Goal: Information Seeking & Learning: Compare options

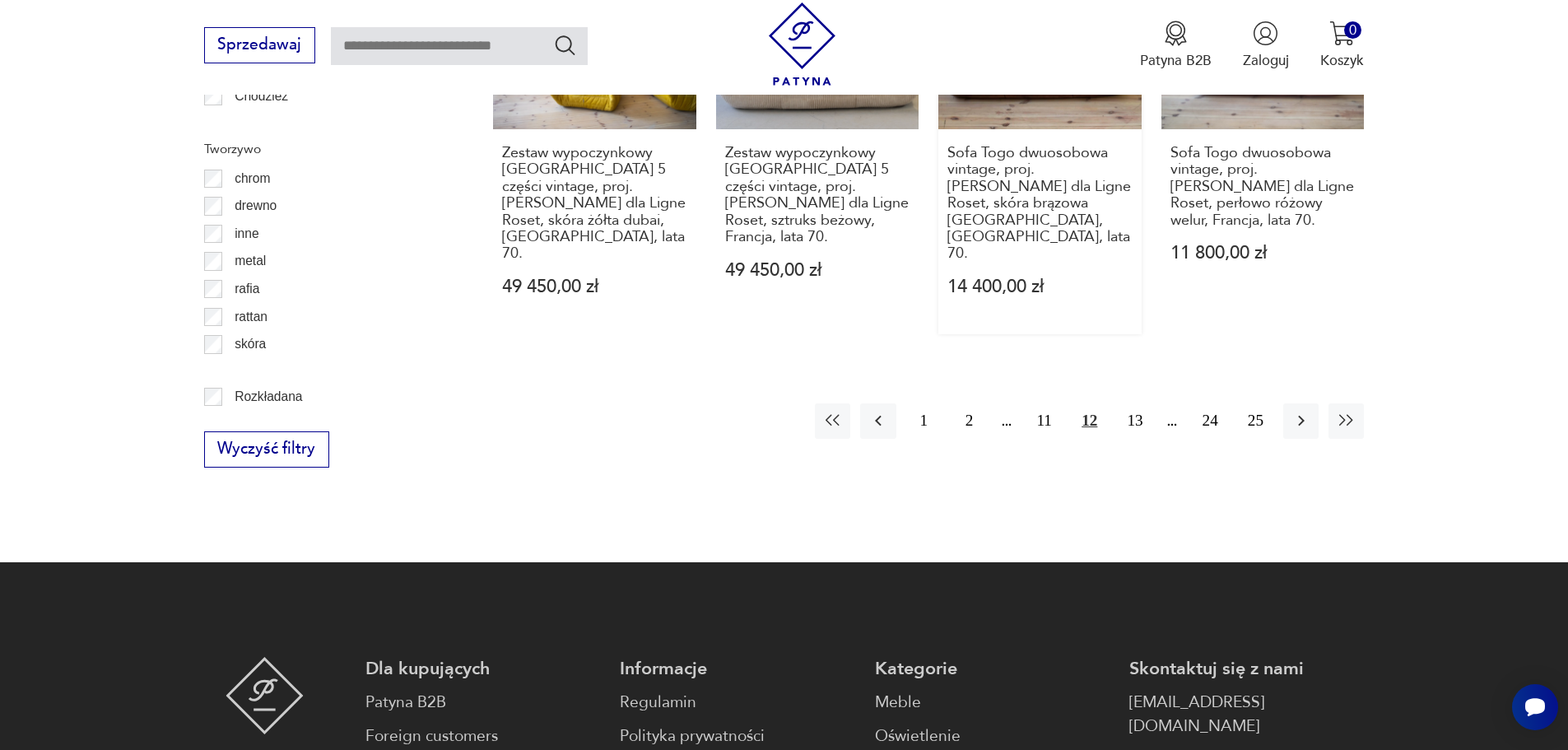
scroll to position [2112, 0]
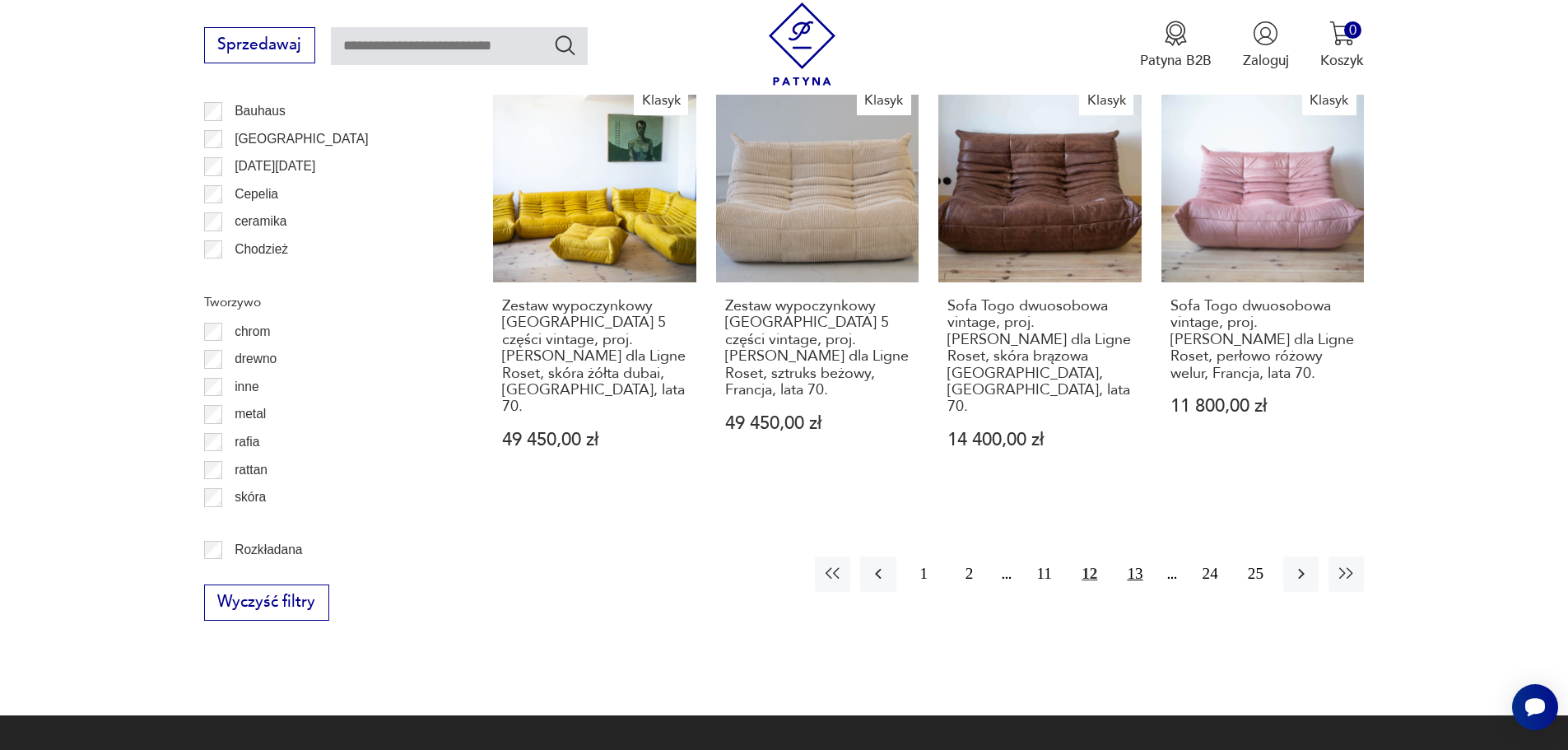
click at [1132, 557] on button "13" at bounding box center [1134, 574] width 35 height 35
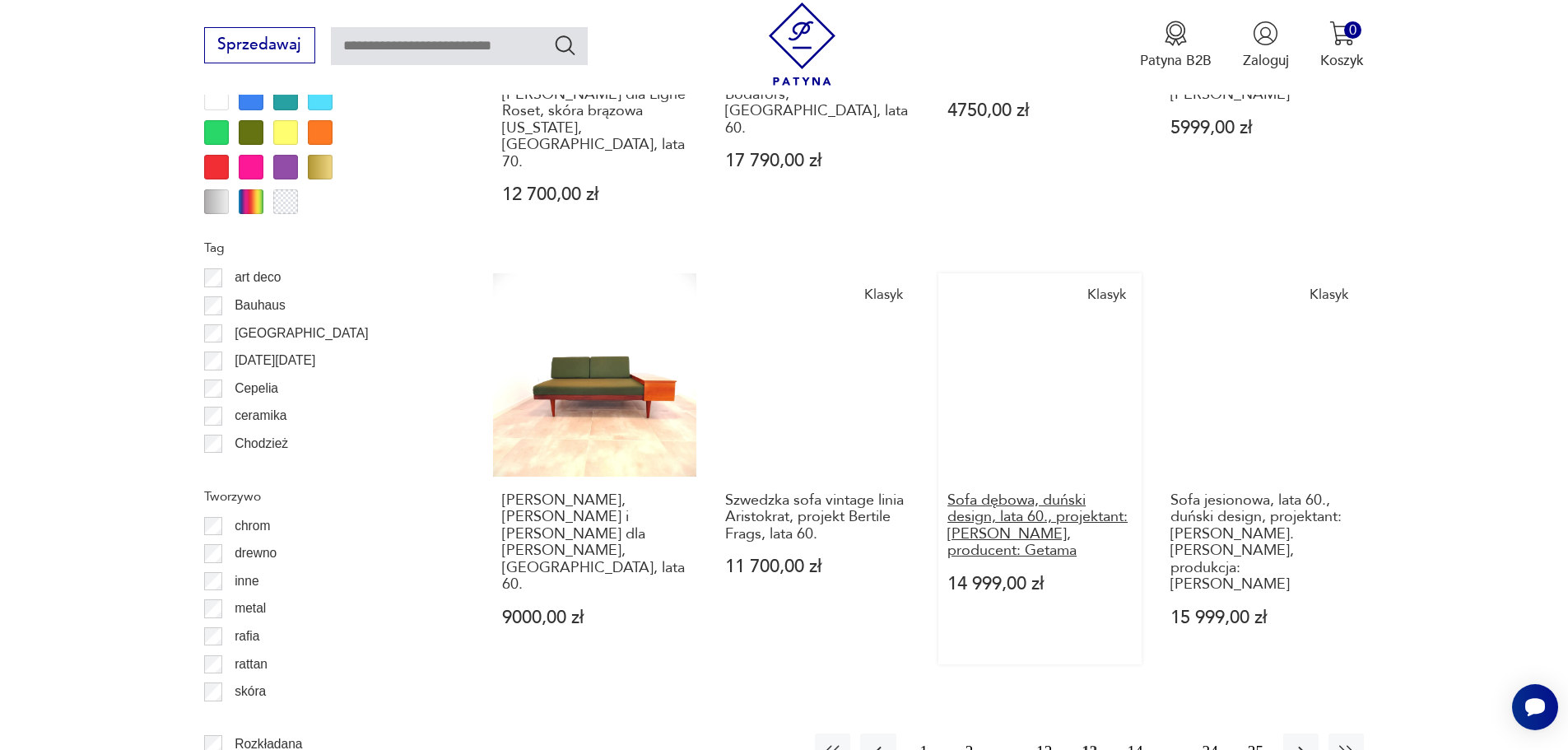
scroll to position [1947, 0]
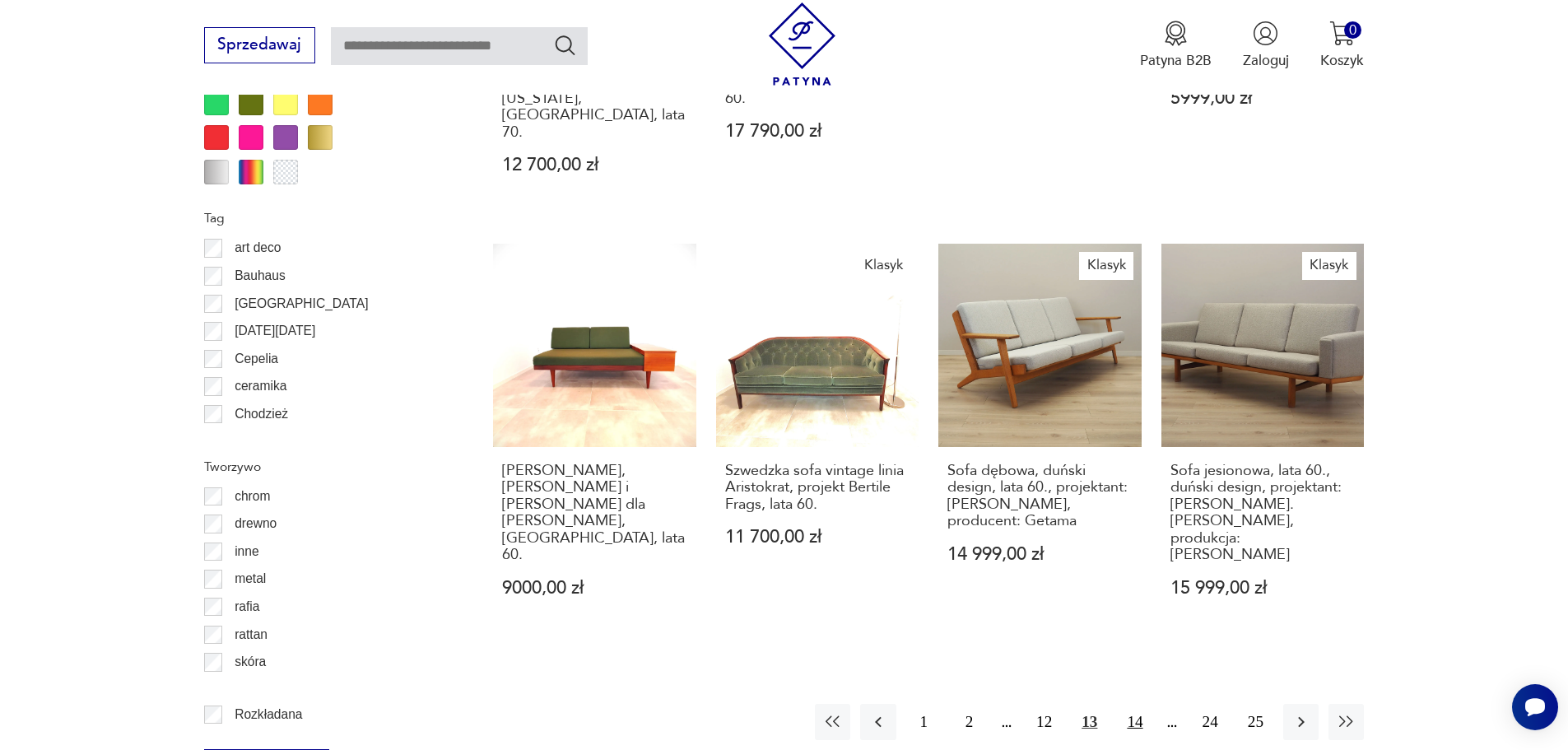
click at [1134, 704] on button "14" at bounding box center [1134, 721] width 35 height 35
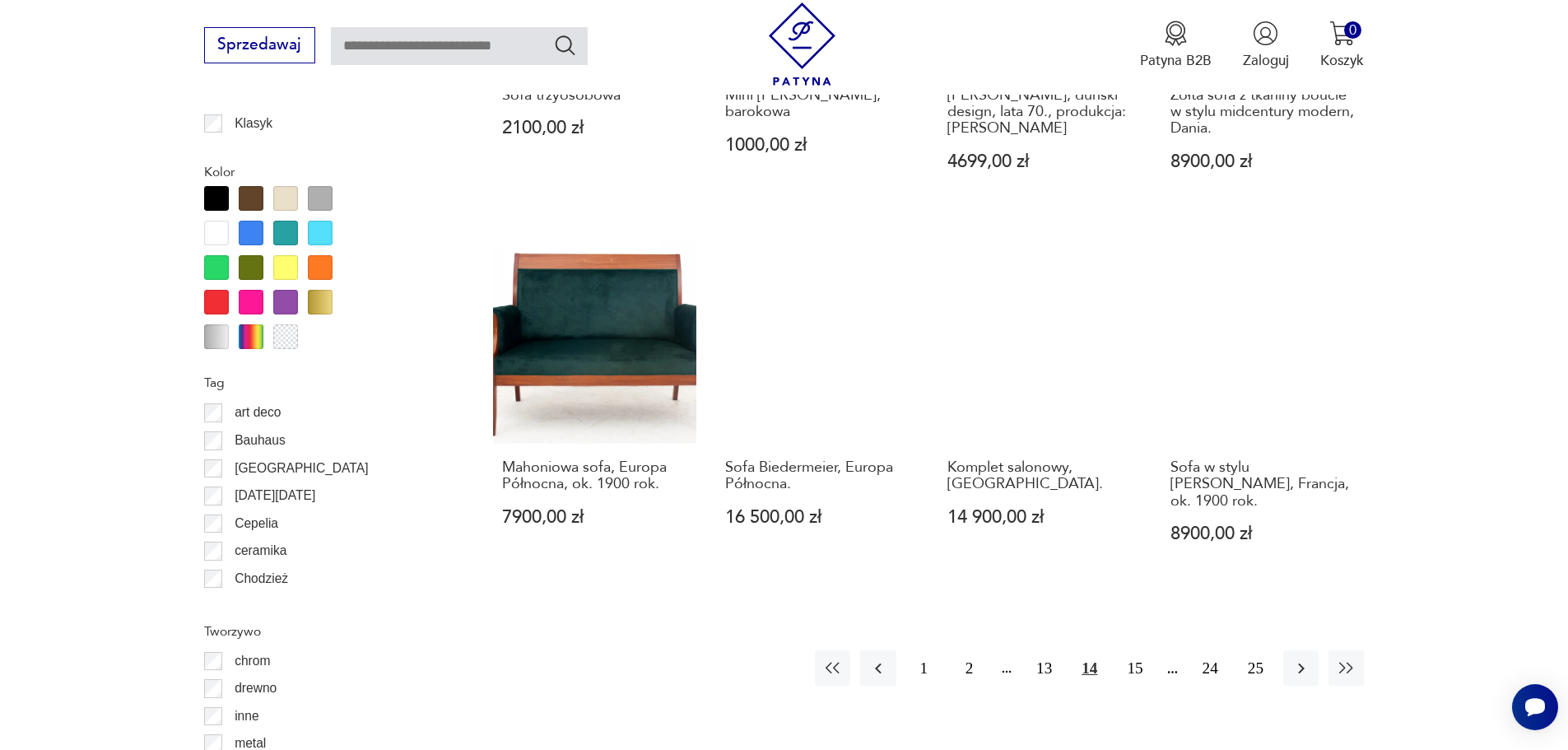
scroll to position [1865, 0]
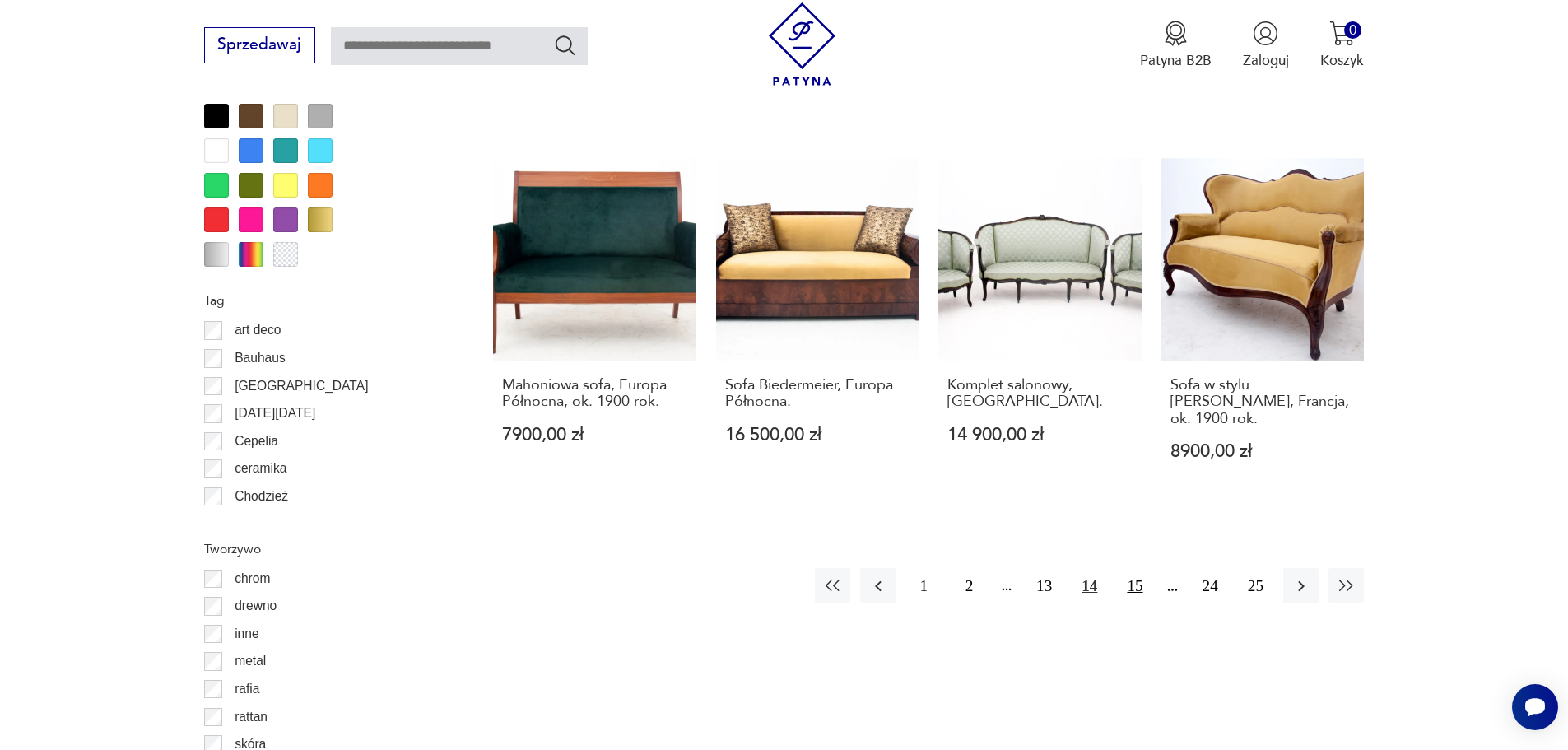
click at [1131, 567] on button "15" at bounding box center [1134, 585] width 35 height 35
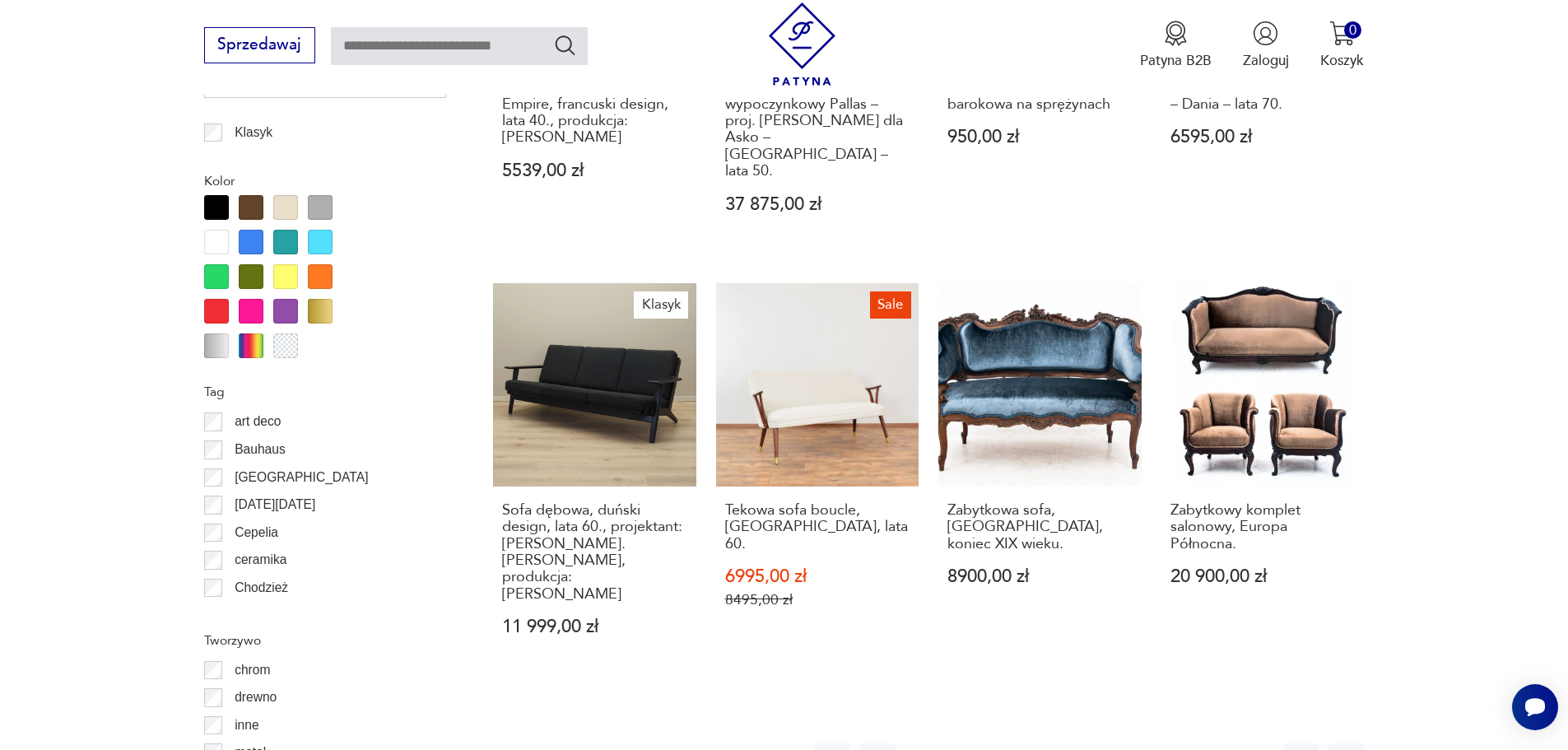
scroll to position [1783, 0]
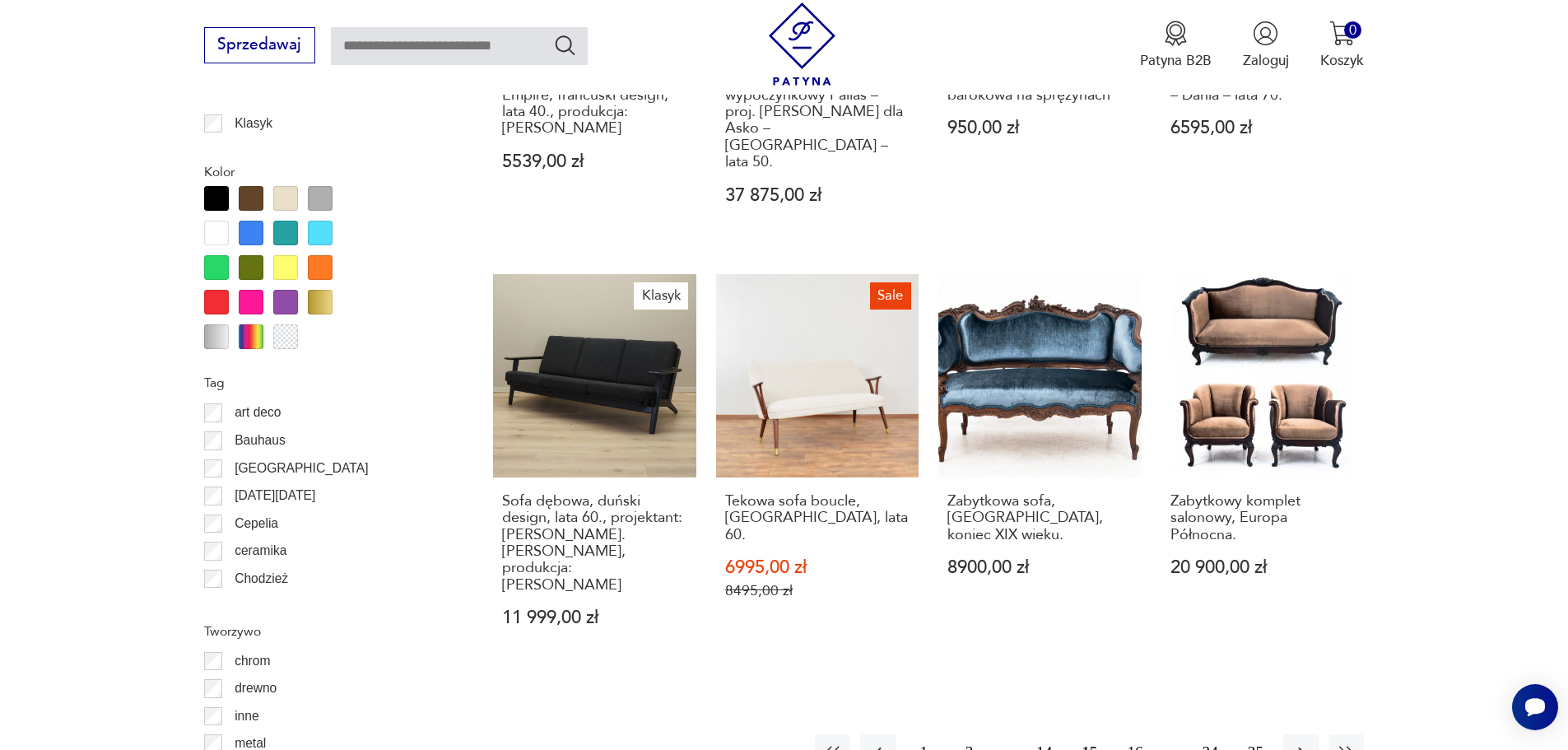
click at [1138, 734] on button "16" at bounding box center [1134, 751] width 35 height 35
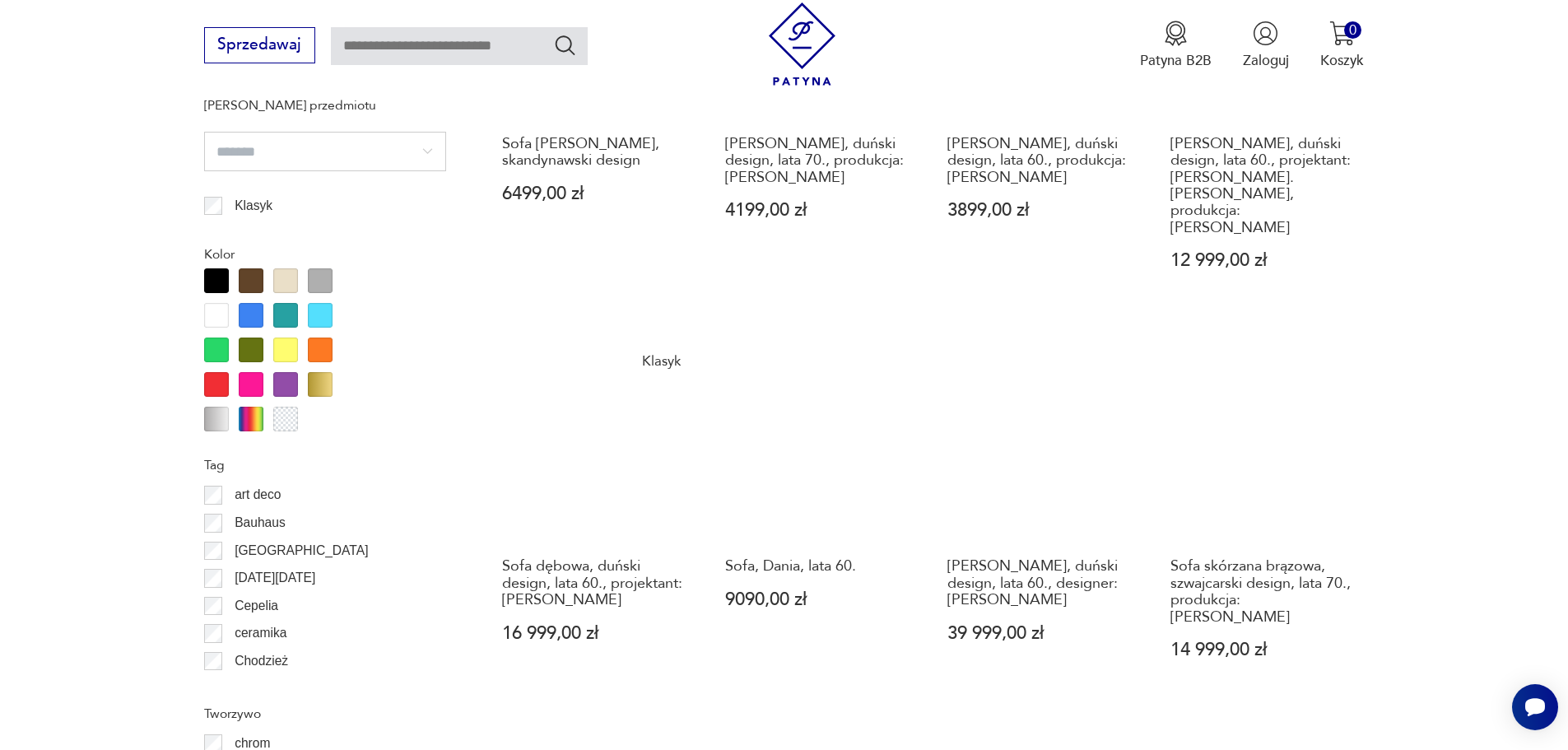
scroll to position [1783, 0]
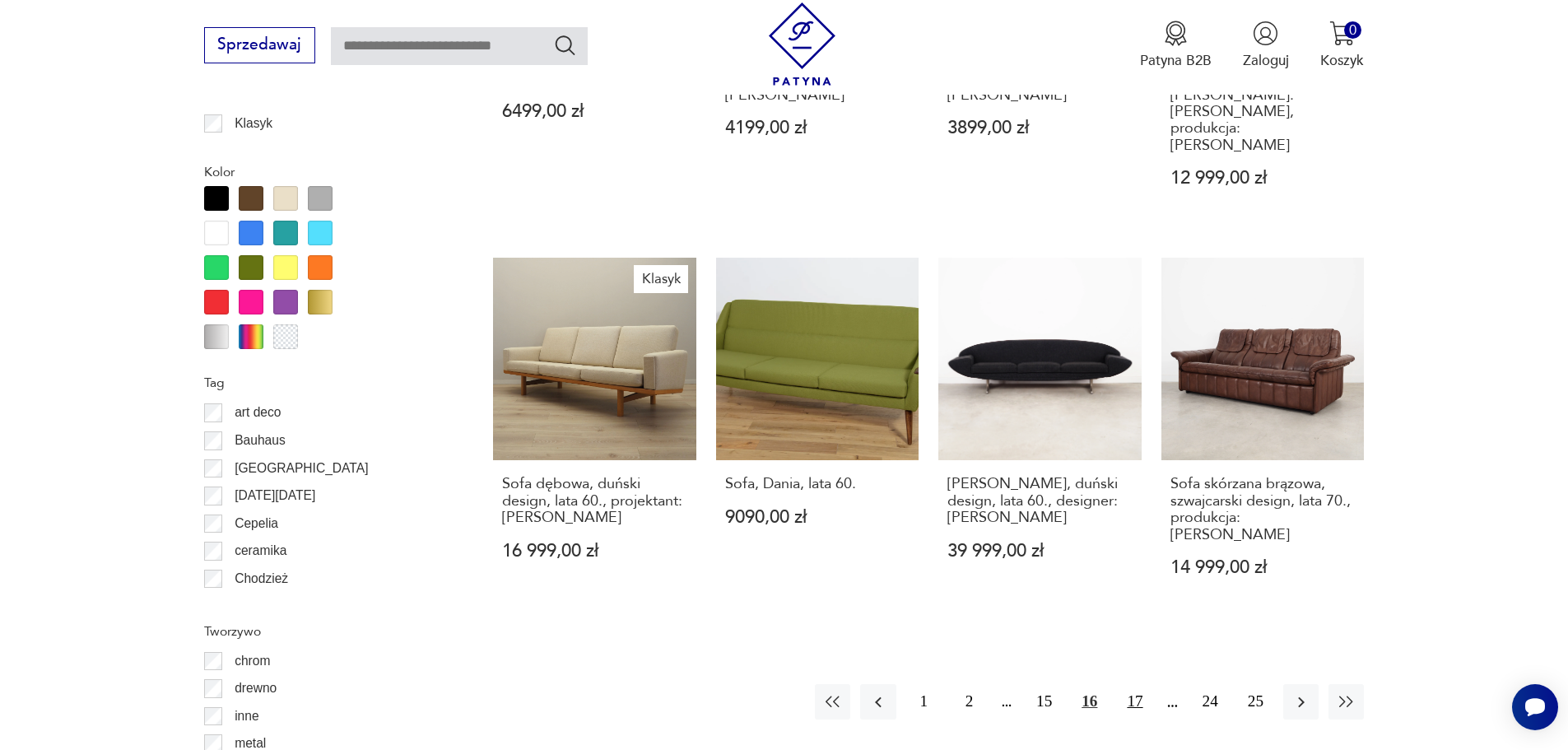
click at [1133, 684] on button "17" at bounding box center [1134, 701] width 35 height 35
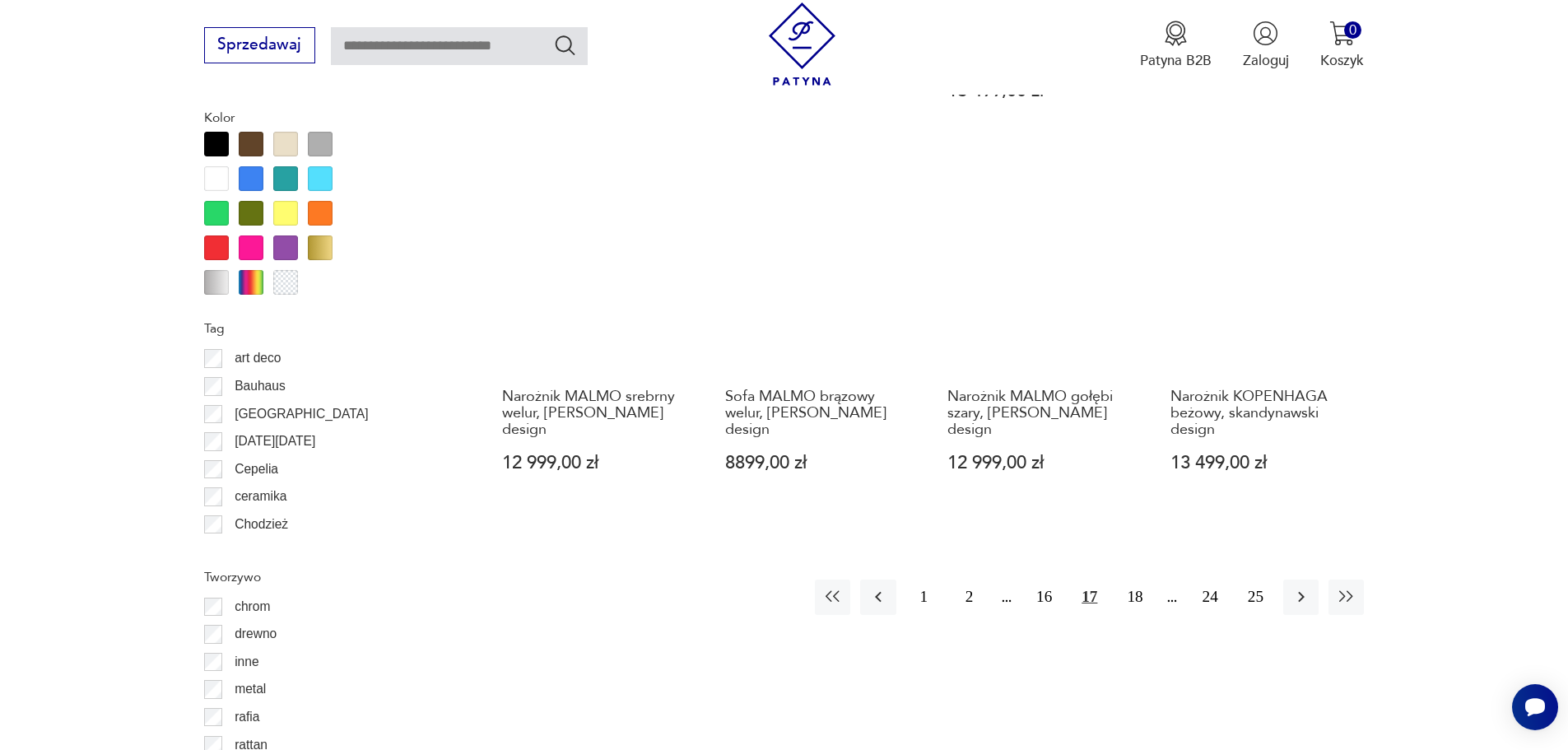
scroll to position [1865, 0]
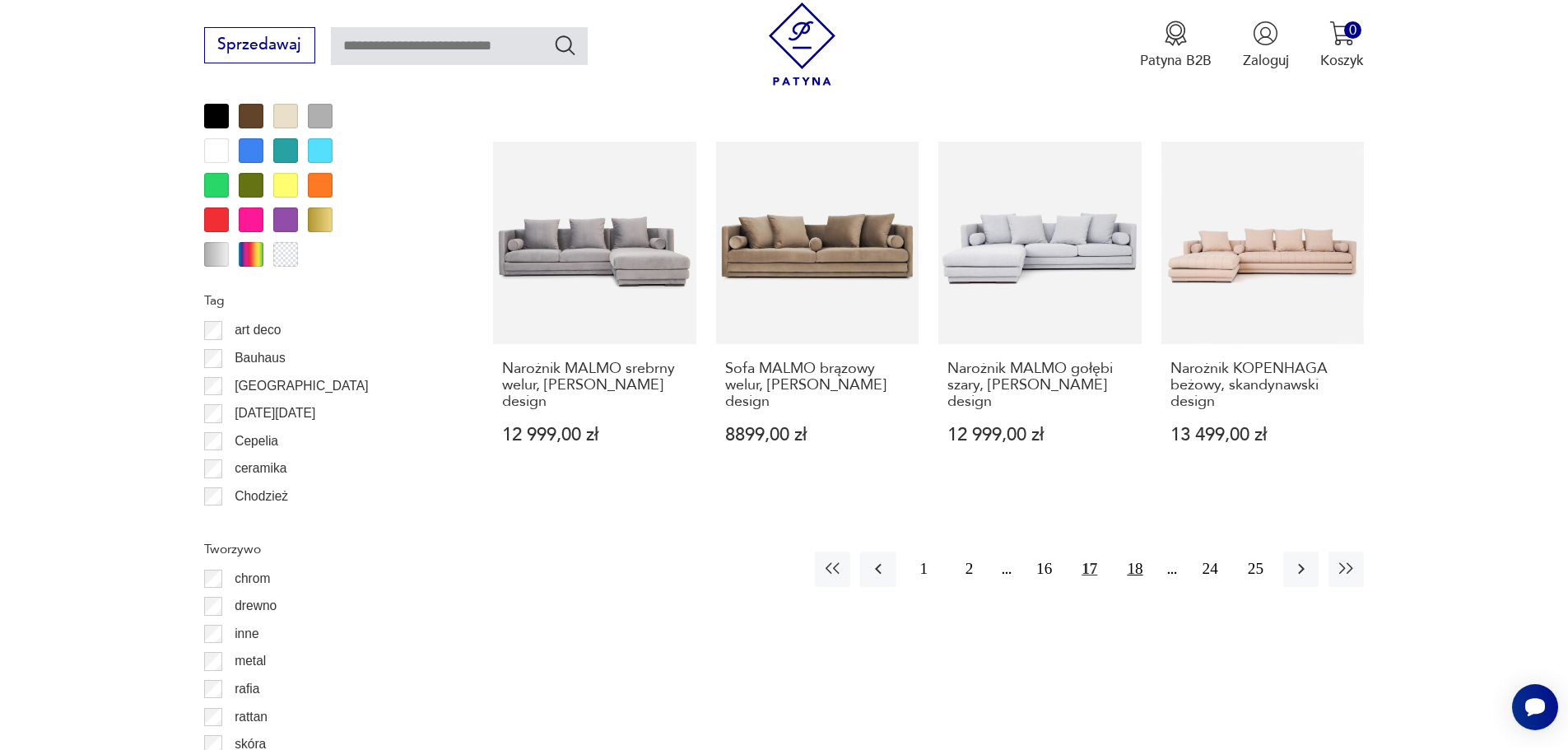
click at [1131, 553] on button "18" at bounding box center [1134, 568] width 35 height 35
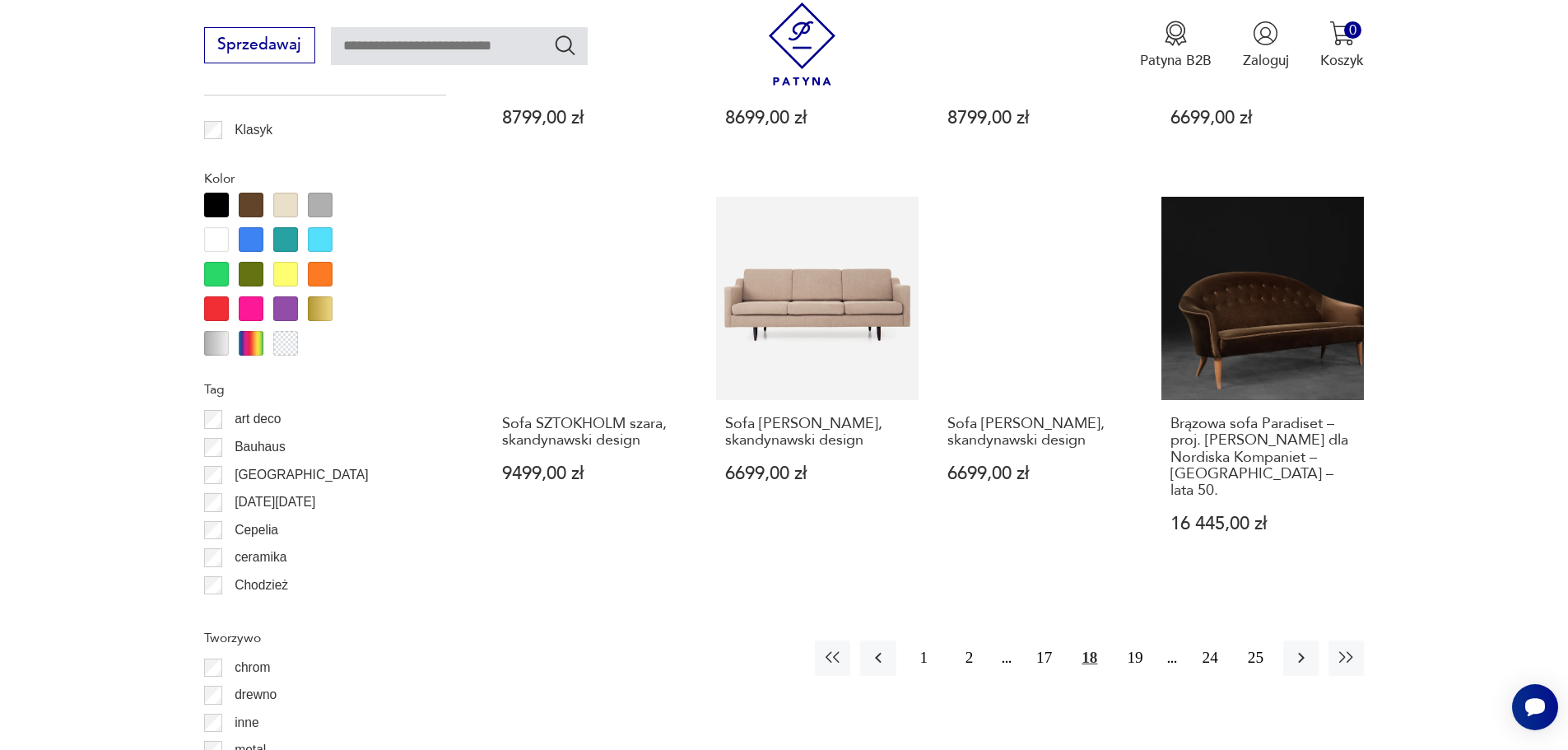
scroll to position [1783, 0]
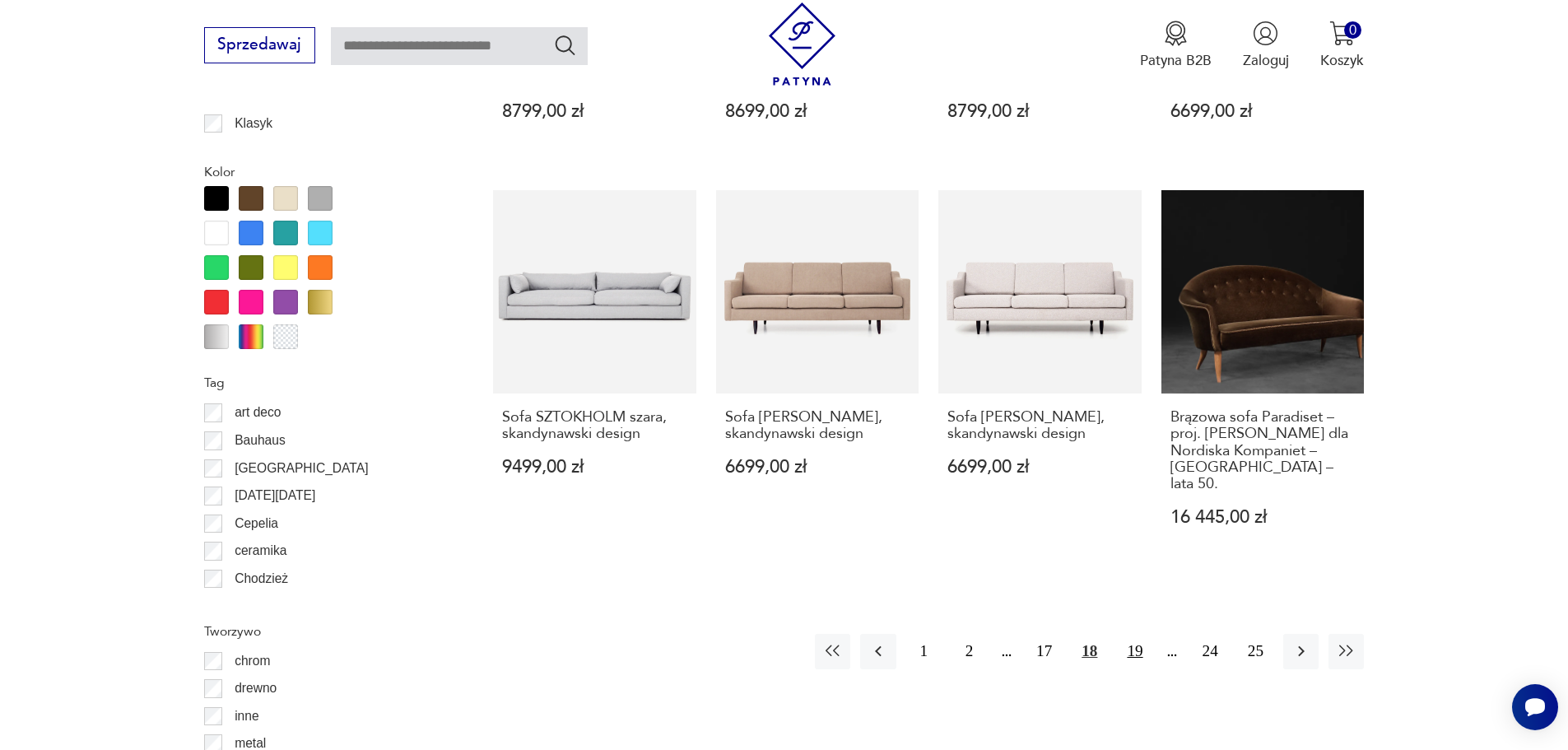
click at [1139, 633] on button "19" at bounding box center [1134, 651] width 35 height 35
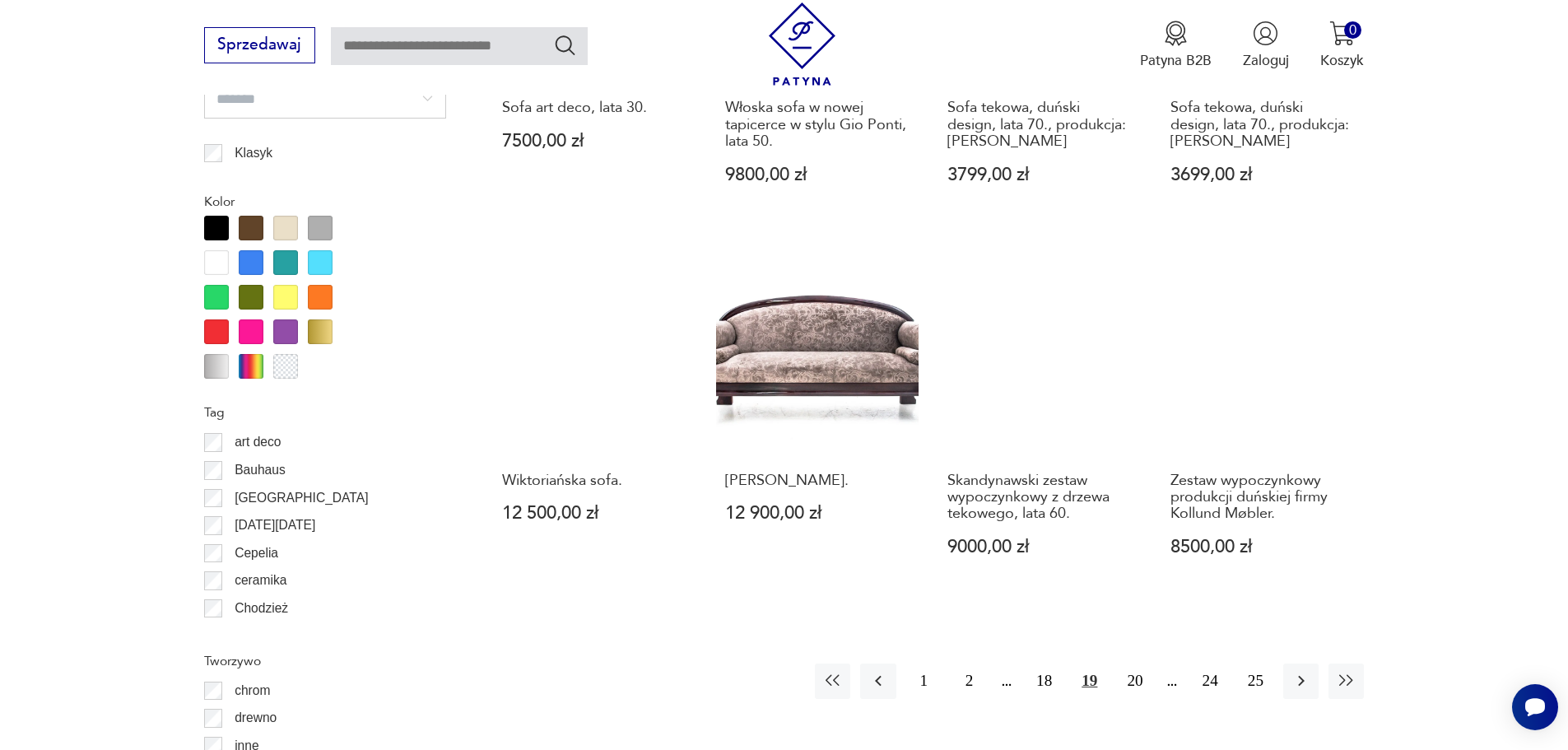
scroll to position [1783, 0]
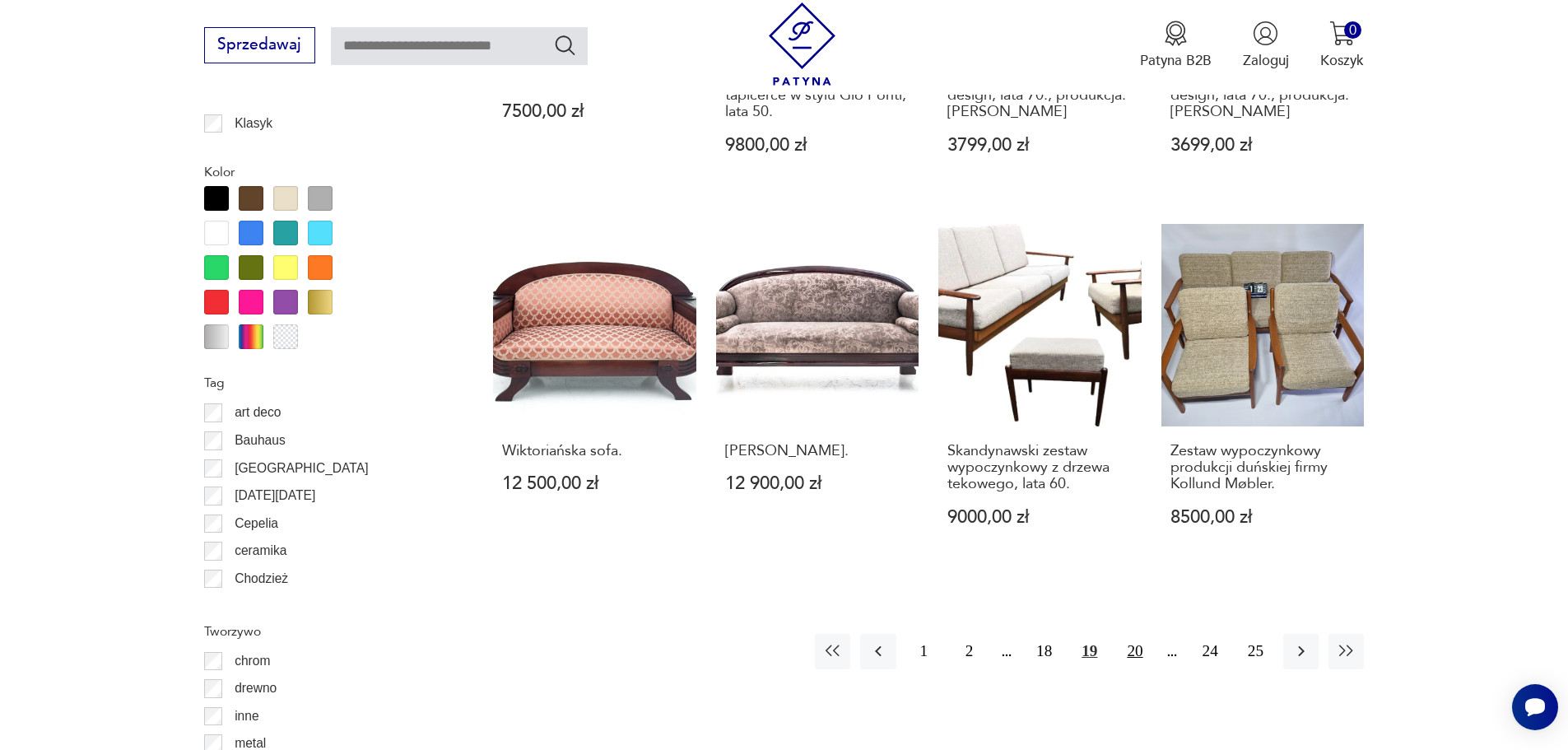
click at [1139, 636] on button "20" at bounding box center [1134, 651] width 35 height 35
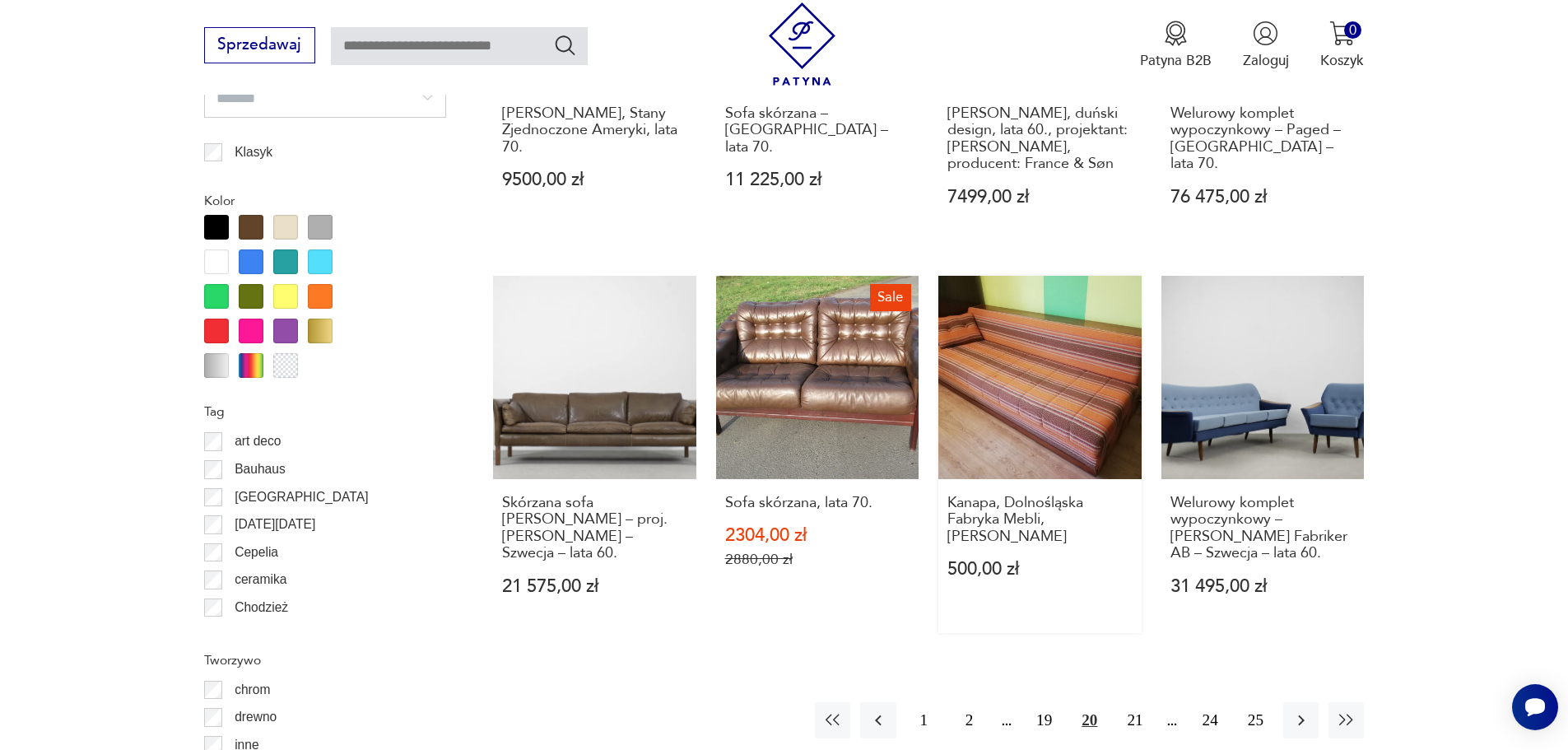
scroll to position [1783, 0]
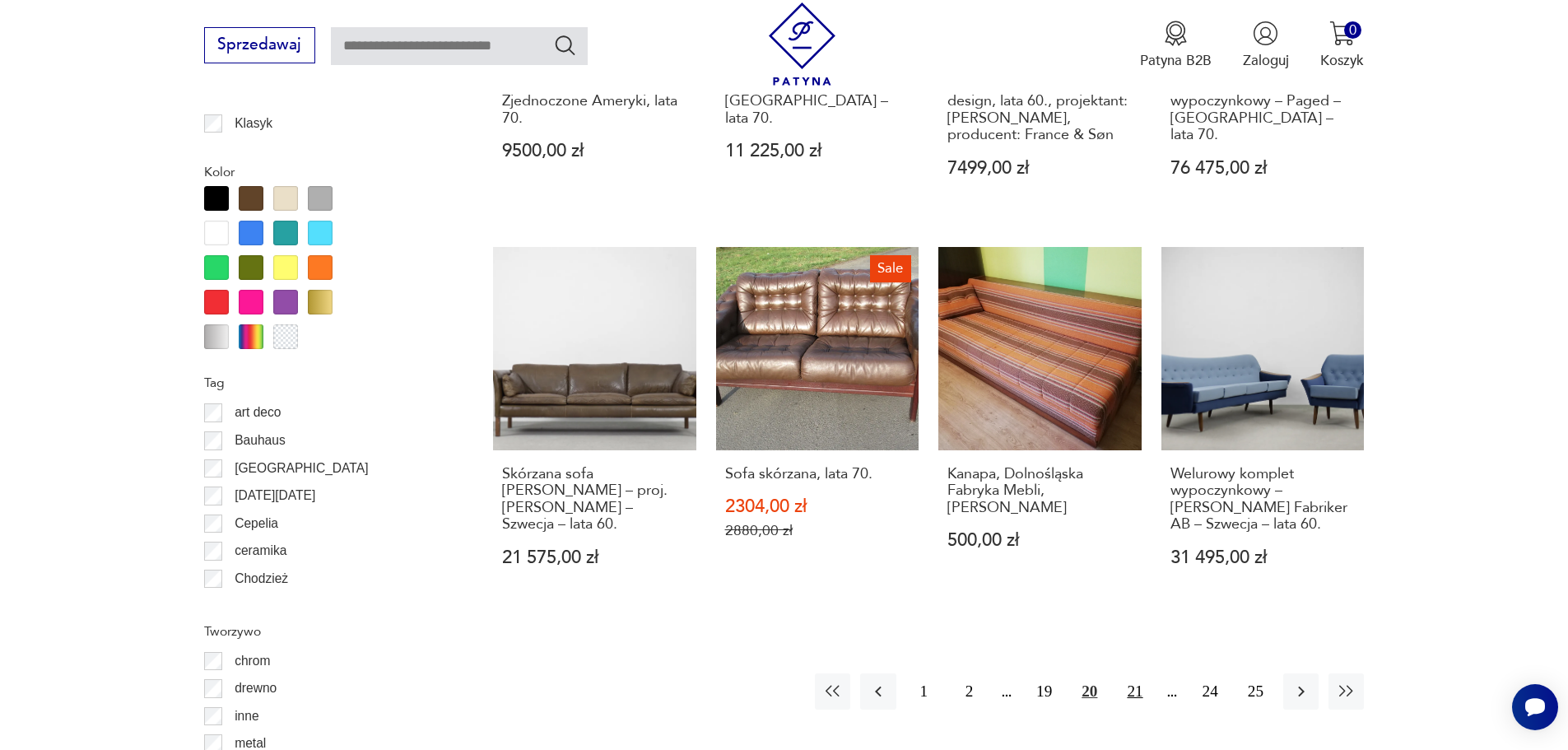
click at [1136, 697] on button "21" at bounding box center [1134, 690] width 35 height 35
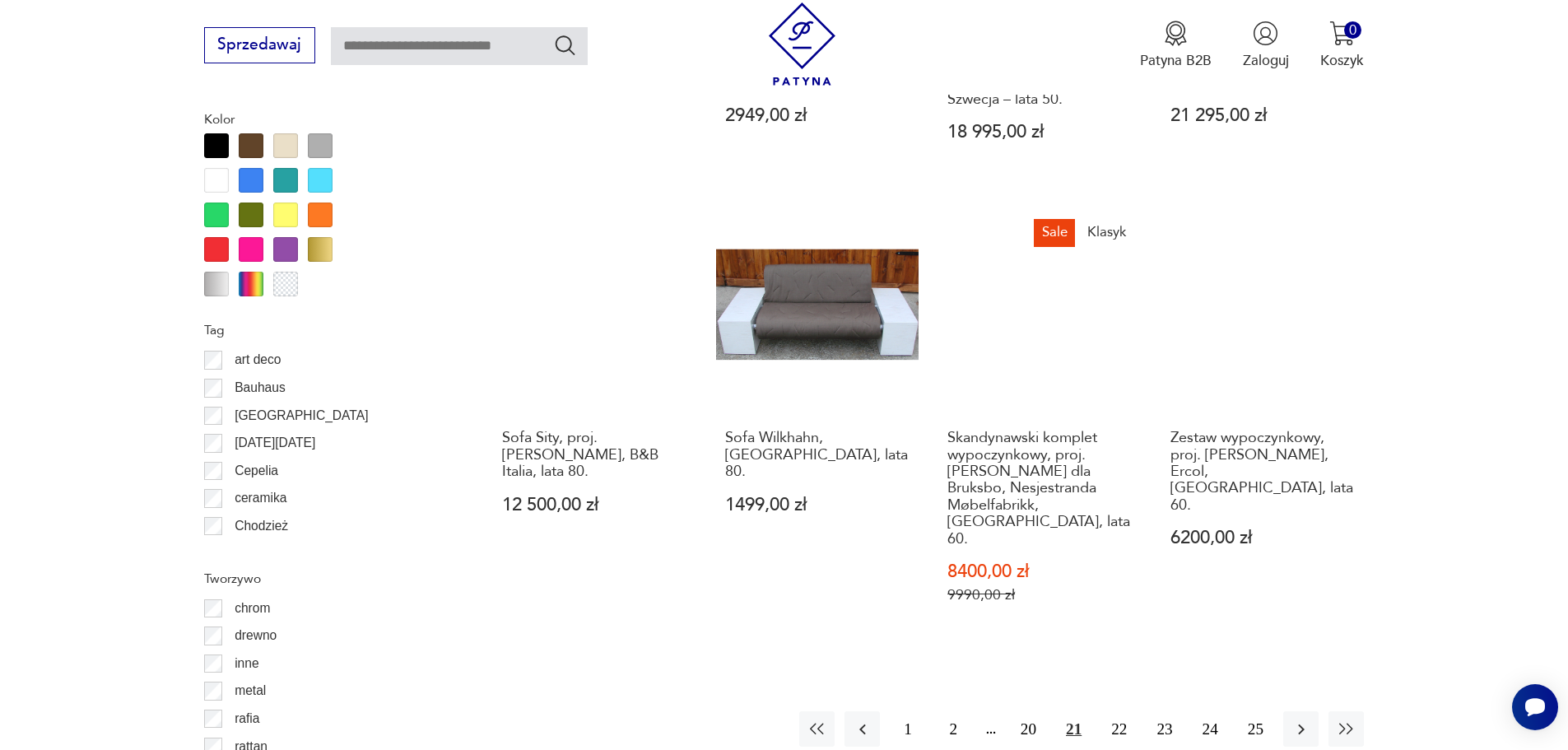
scroll to position [1865, 0]
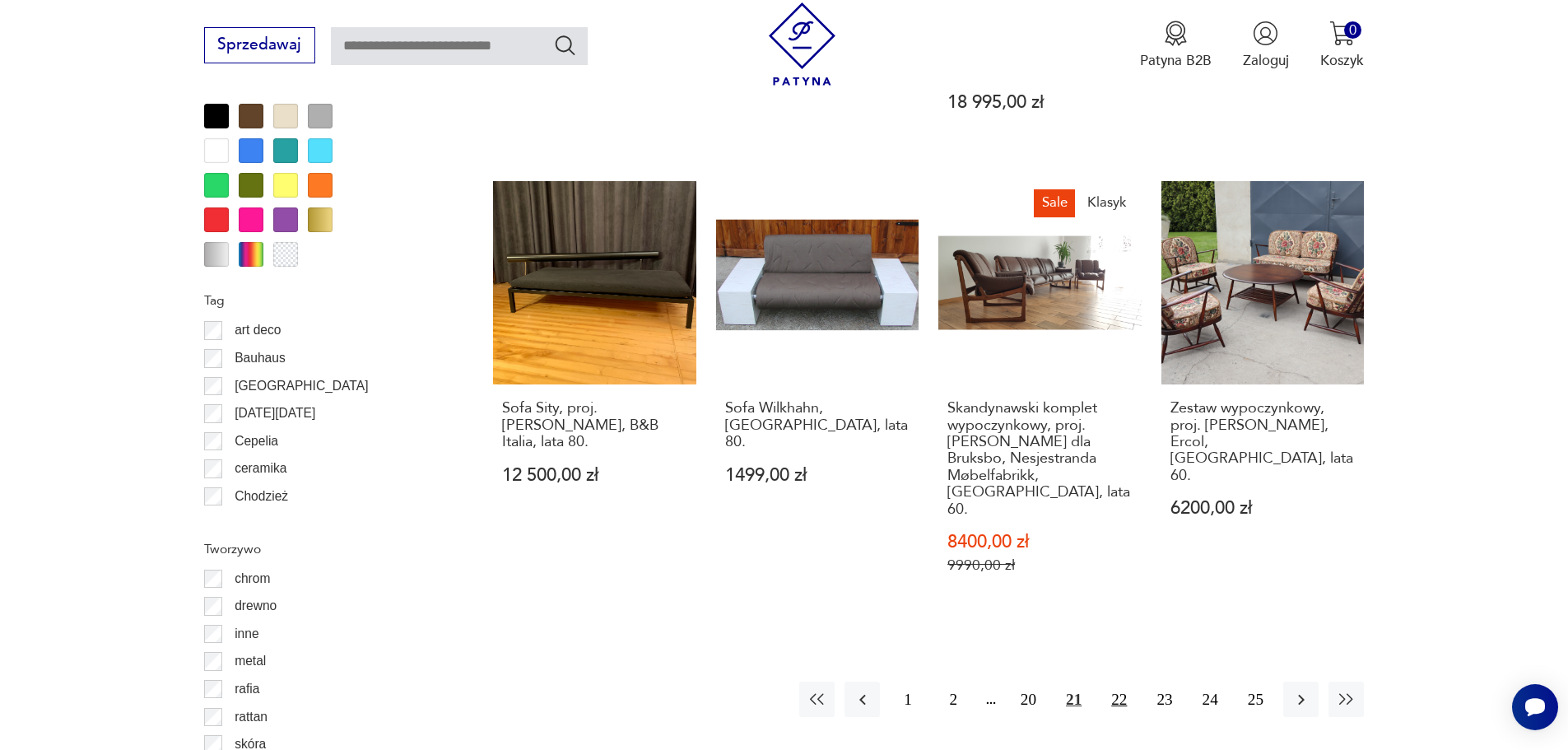
click at [1120, 681] on button "22" at bounding box center [1119, 698] width 35 height 35
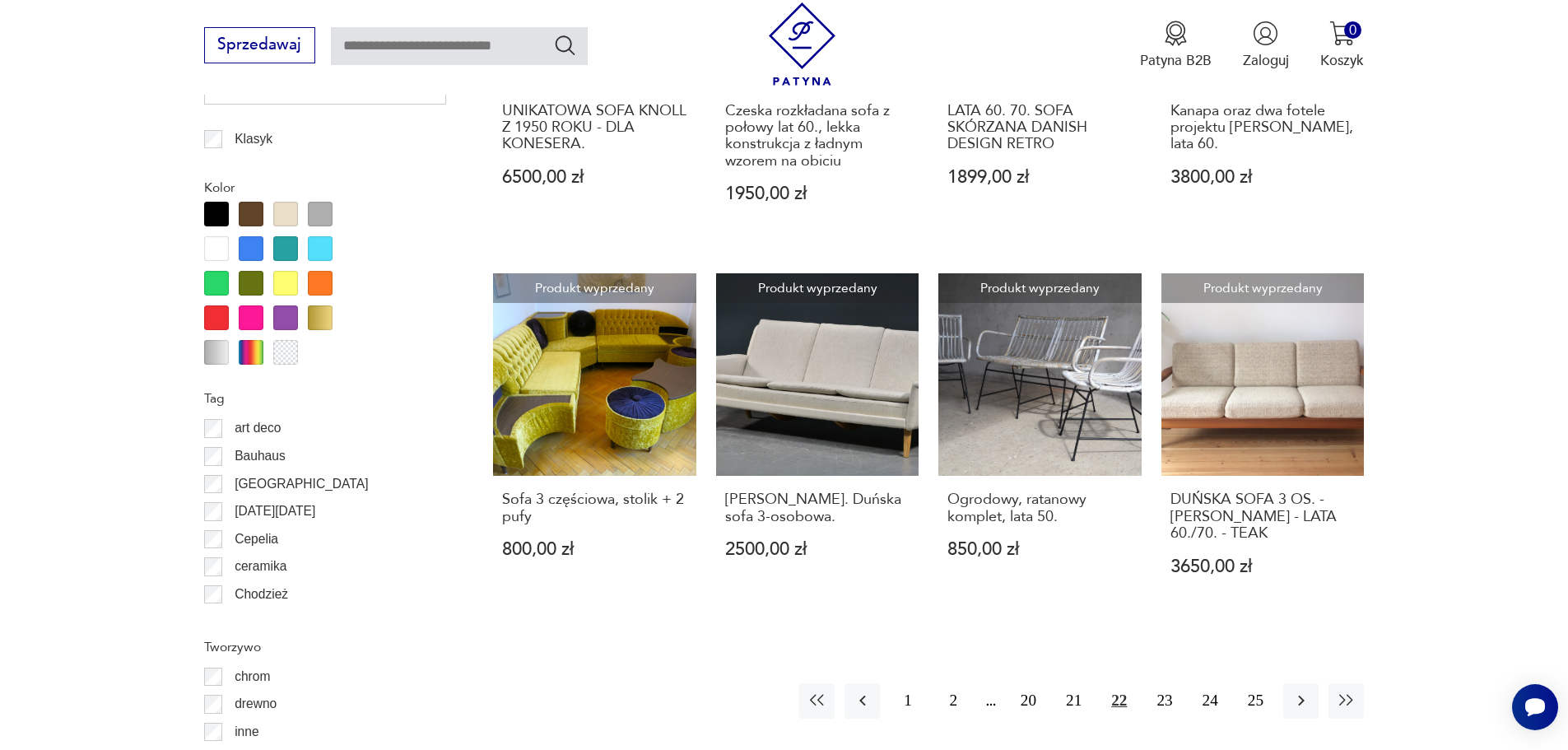
scroll to position [1783, 0]
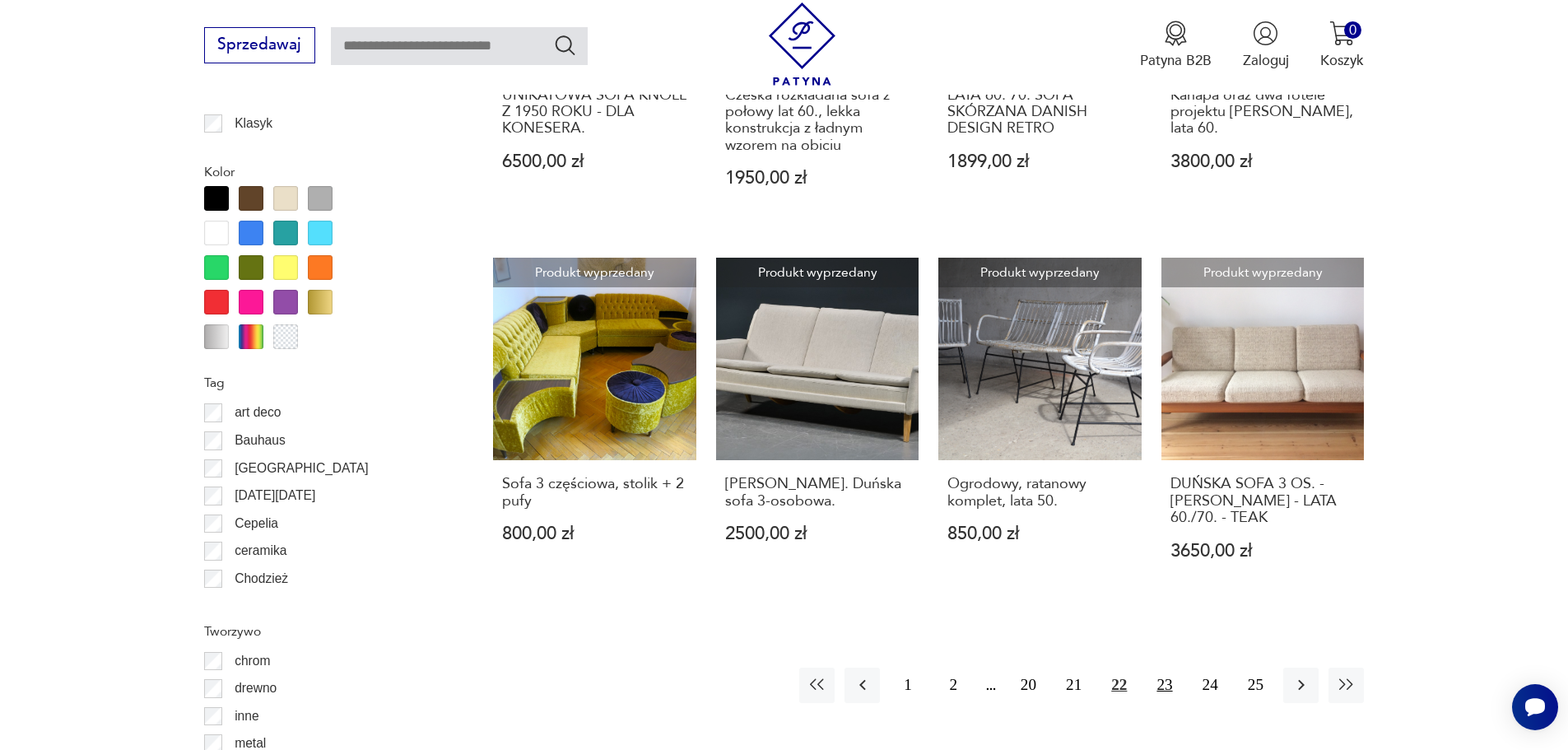
click at [1163, 668] on button "23" at bounding box center [1164, 685] width 35 height 35
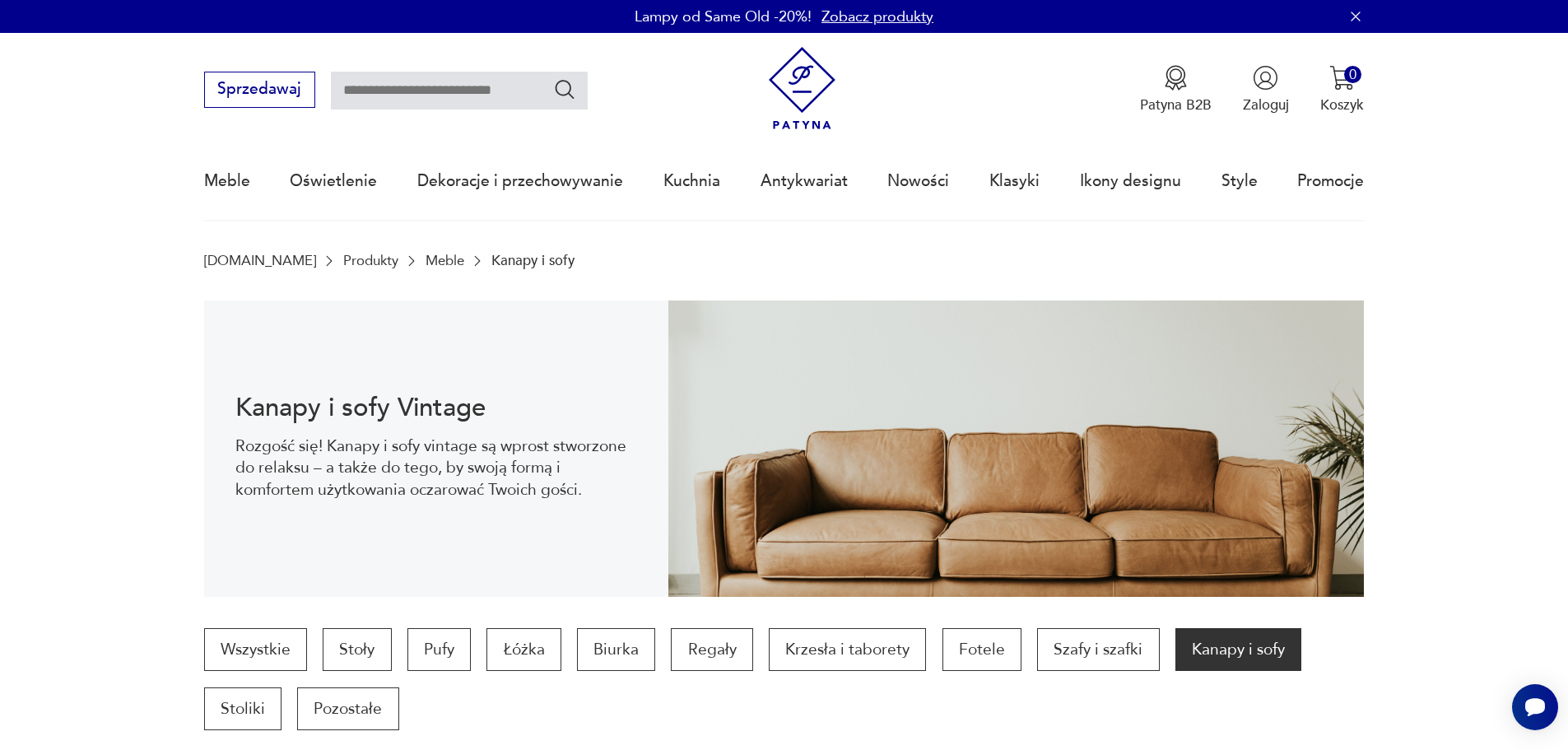
click at [493, 88] on input "text" at bounding box center [459, 90] width 257 height 38
type input "**********"
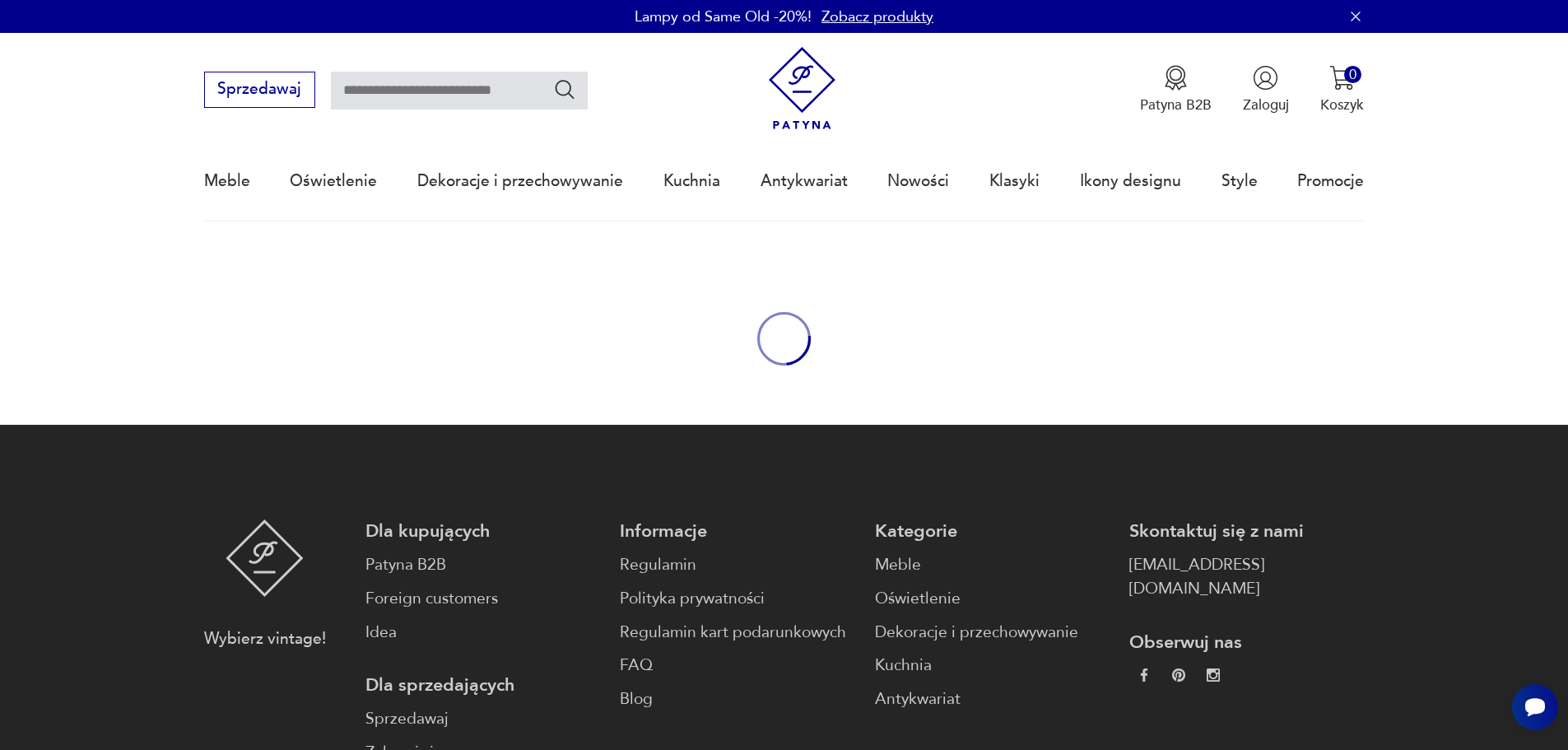
type input "**********"
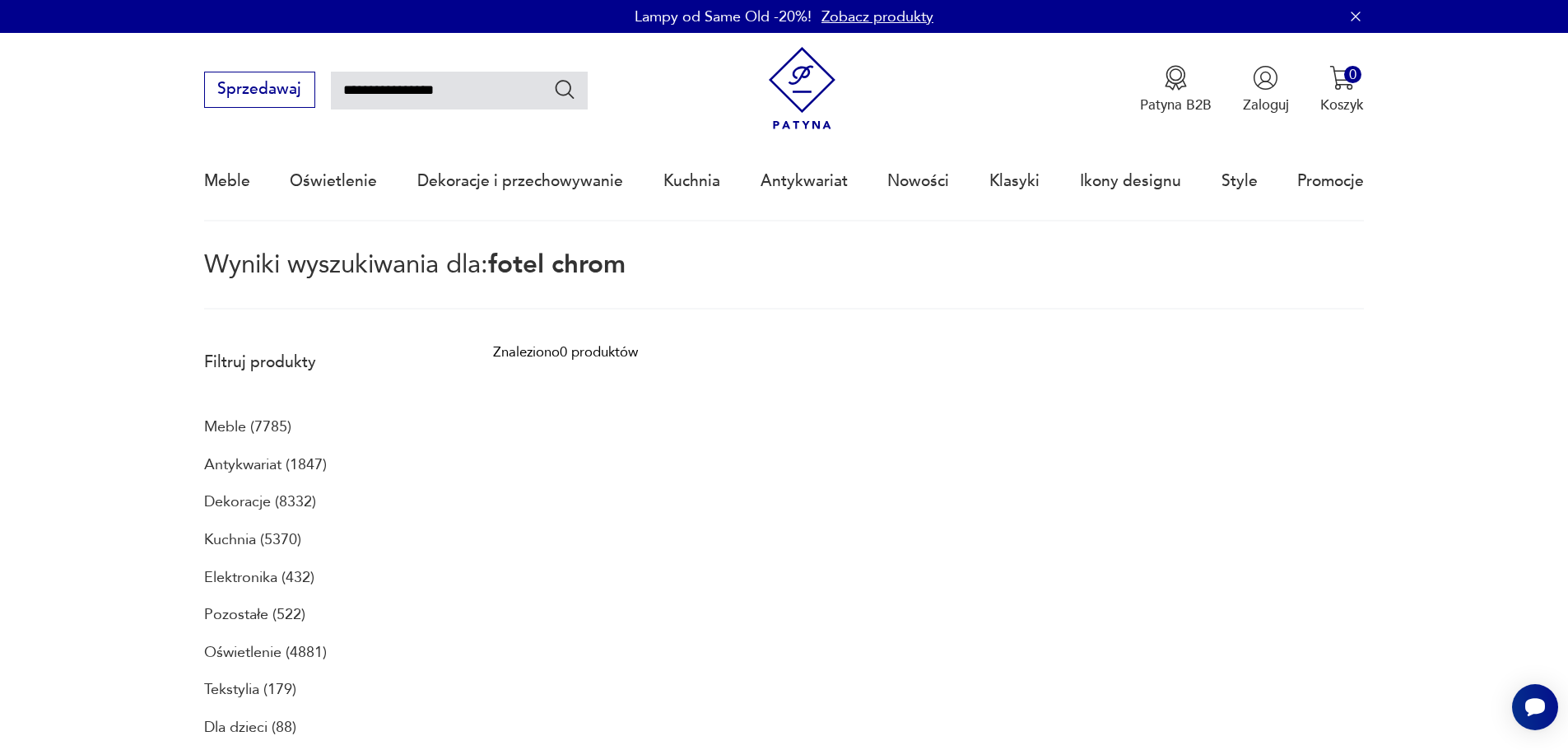
type input "**********"
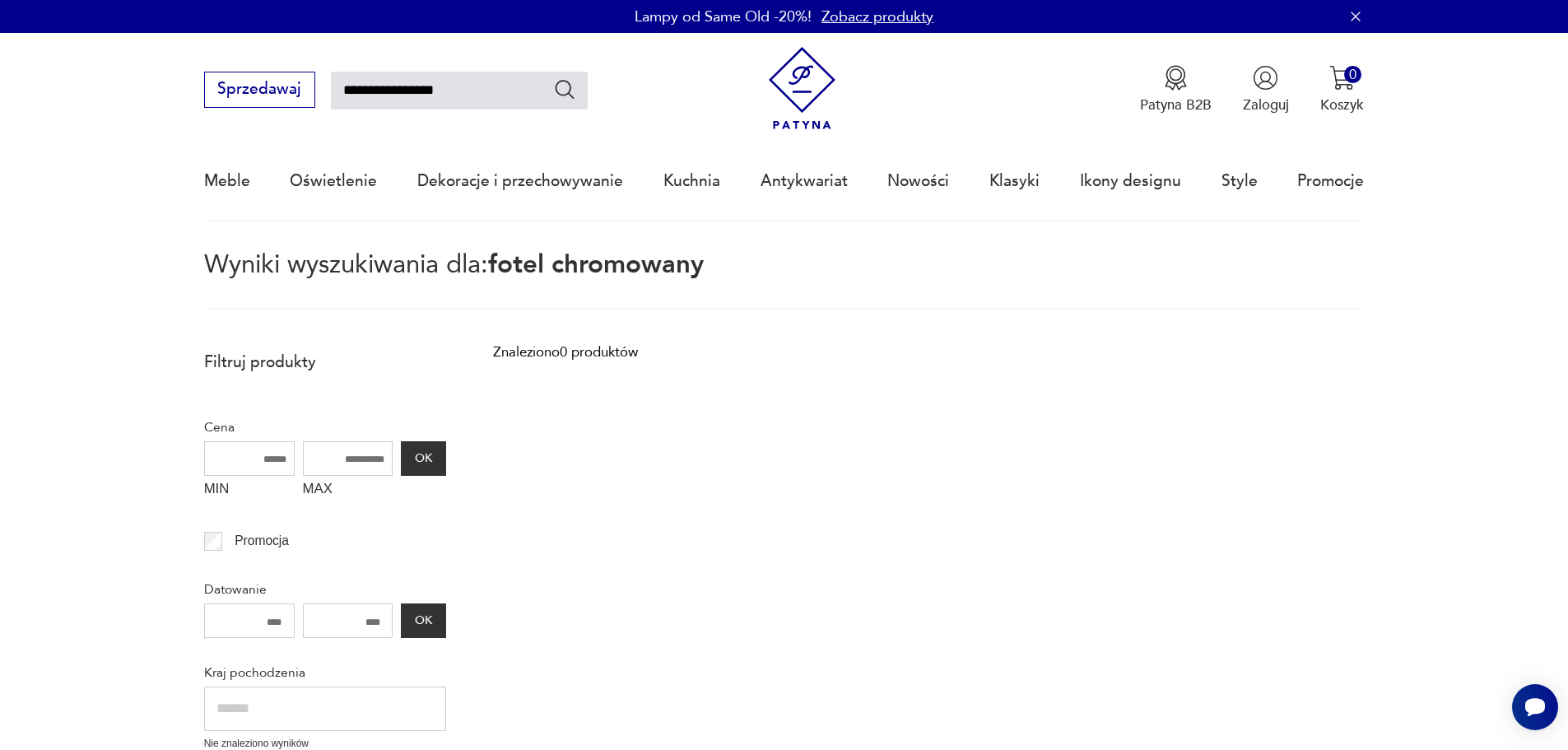
click at [395, 95] on input "**********" at bounding box center [459, 90] width 257 height 38
type input "**********"
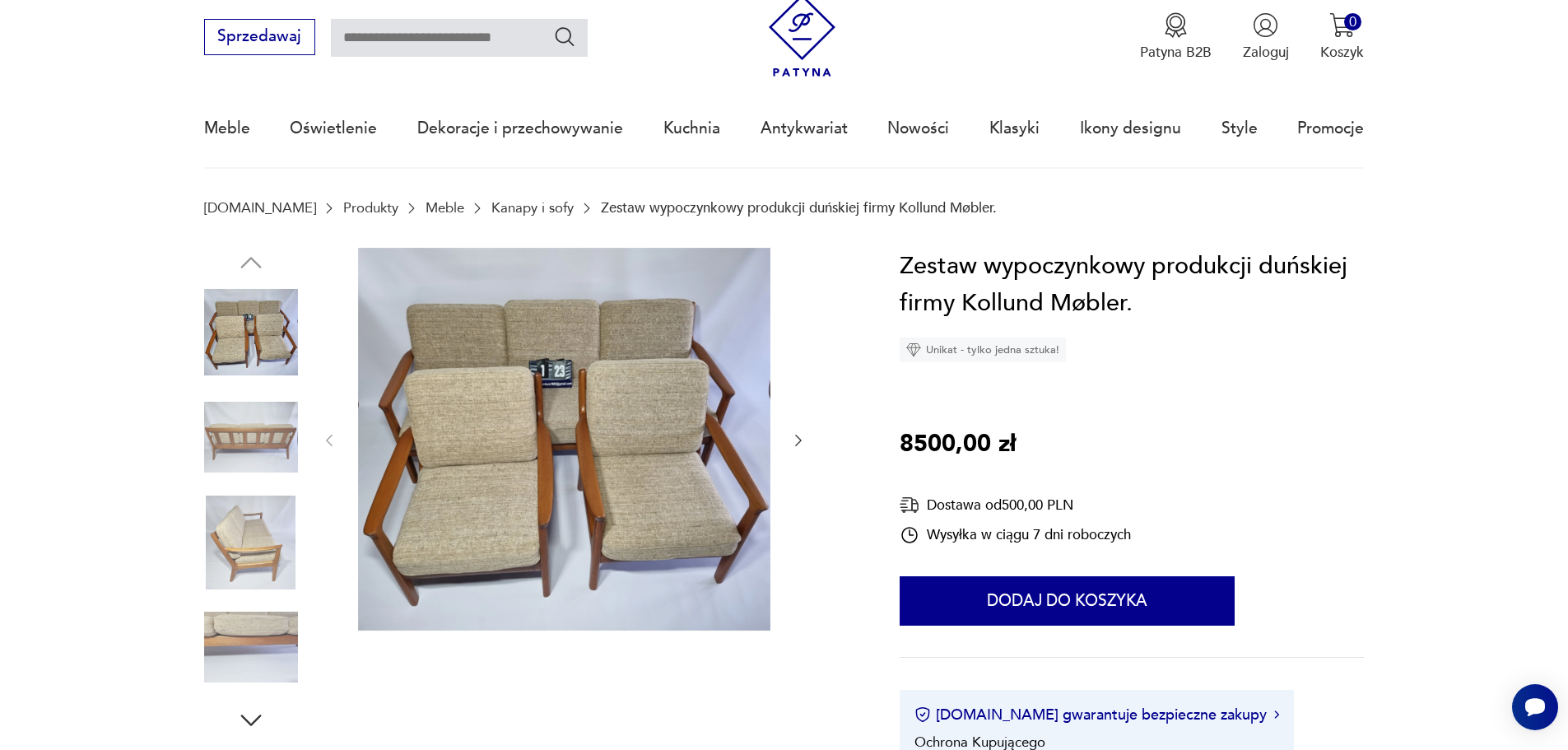
scroll to position [82, 0]
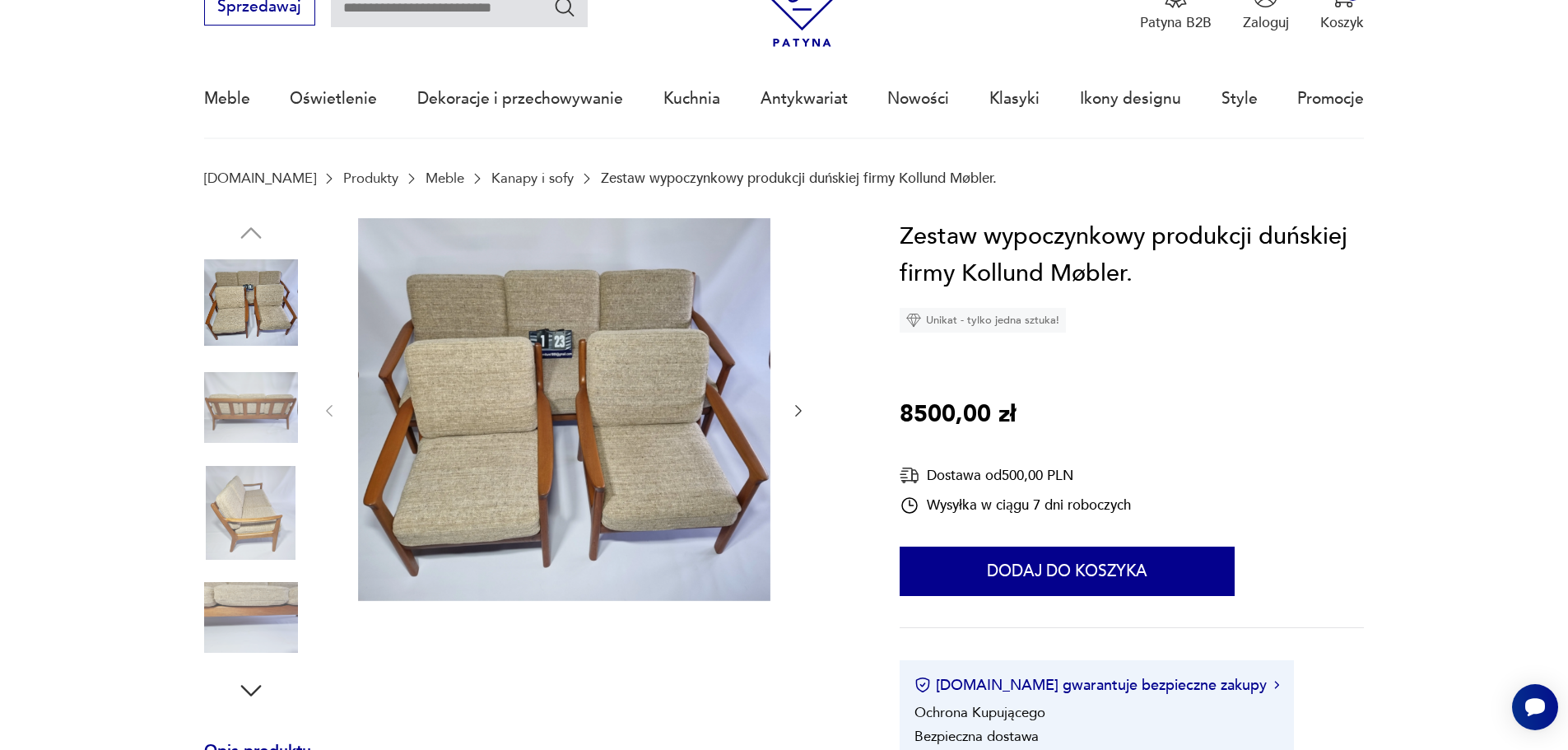
click at [802, 409] on icon "button" at bounding box center [798, 410] width 16 height 16
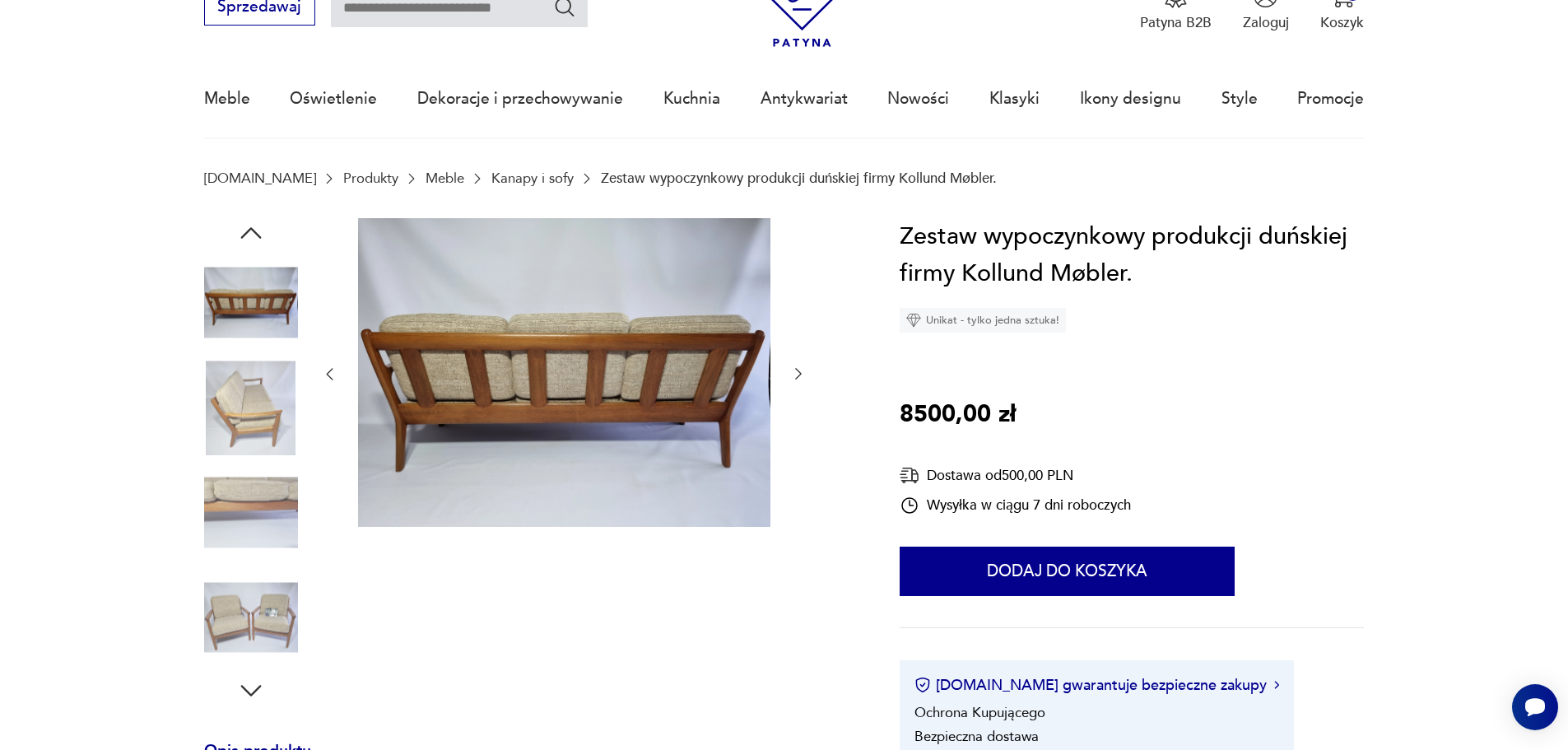
click at [802, 409] on div at bounding box center [563, 374] width 485 height 313
click at [804, 373] on icon "button" at bounding box center [798, 373] width 16 height 16
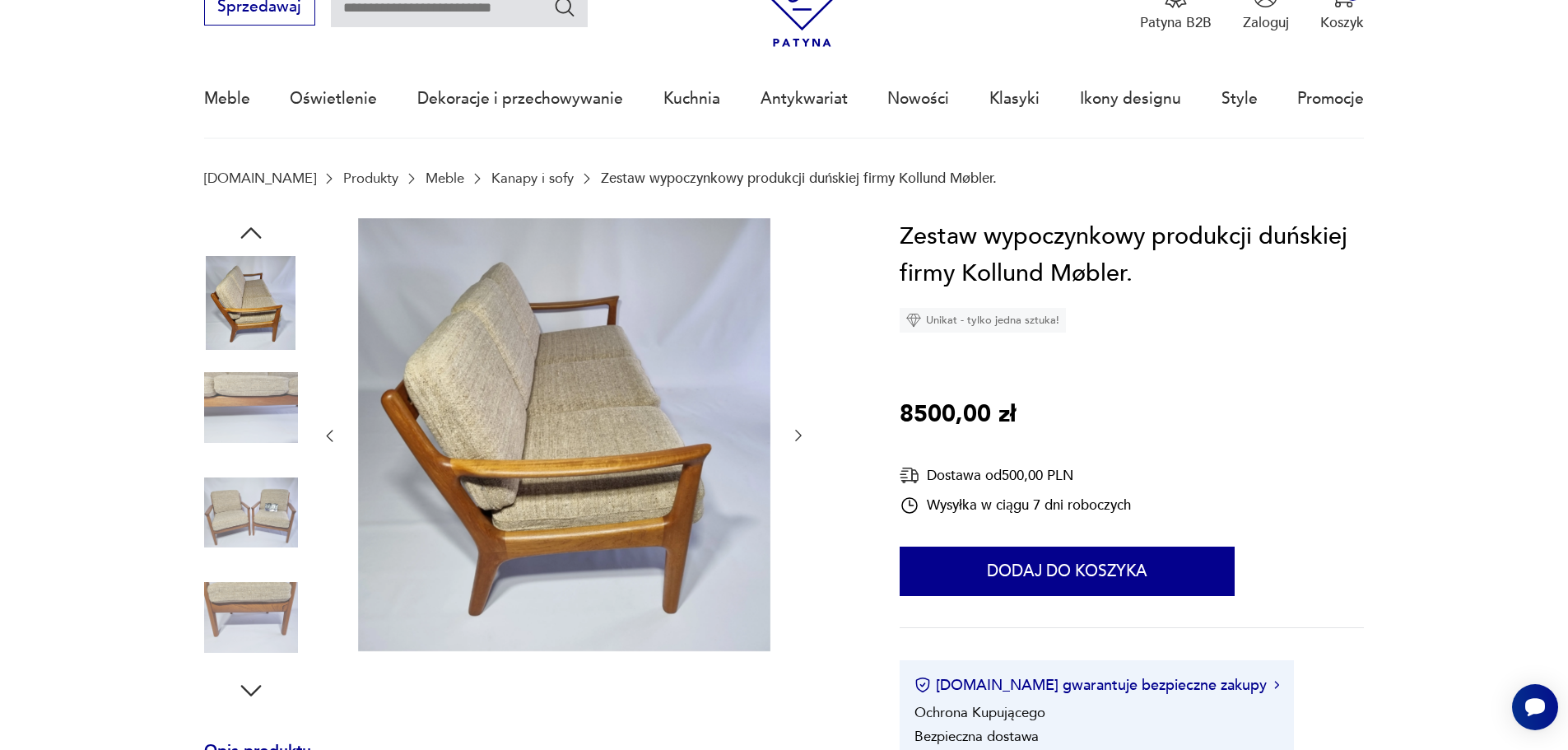
click at [804, 373] on div at bounding box center [563, 436] width 485 height 436
click at [793, 430] on icon "button" at bounding box center [798, 436] width 16 height 16
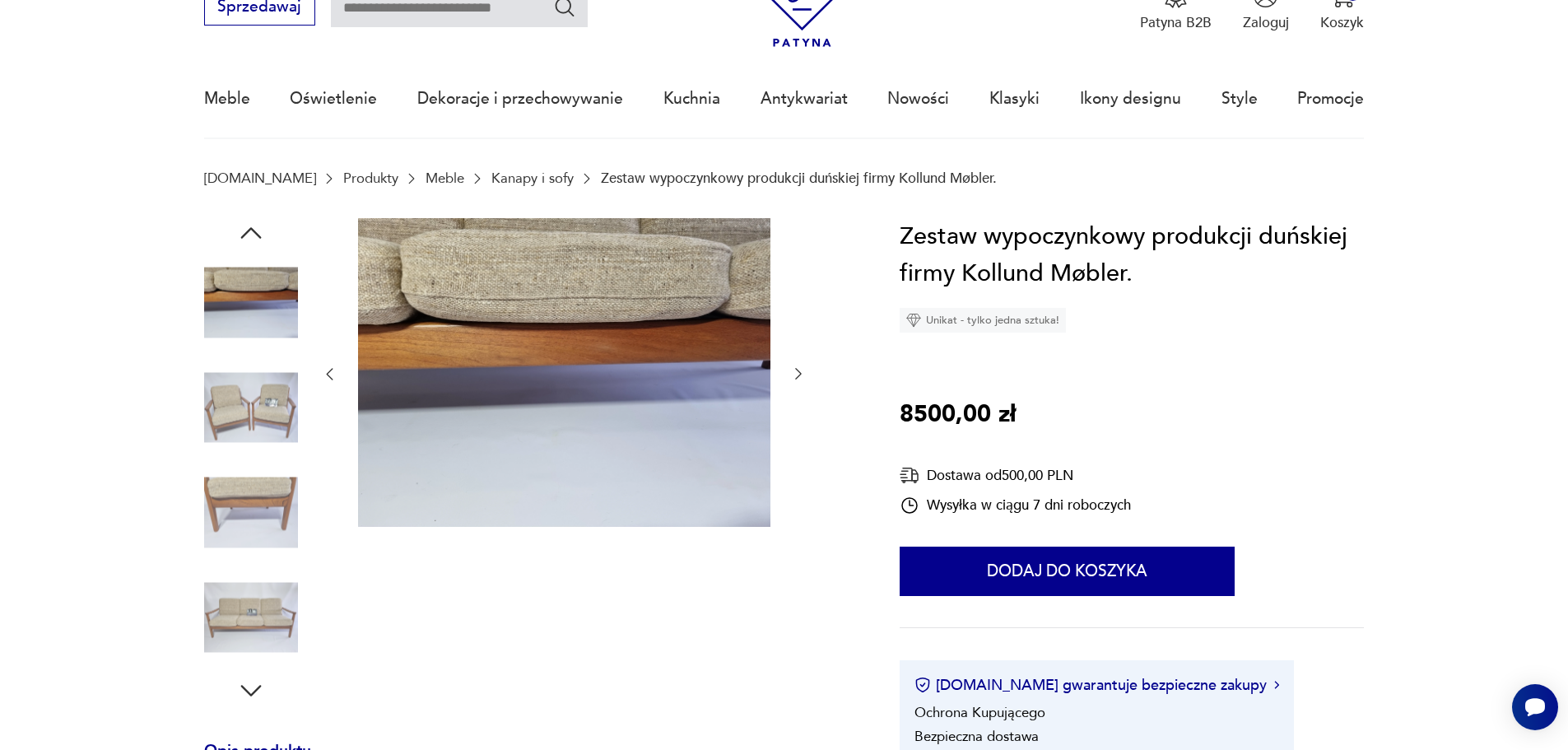
click at [793, 430] on div at bounding box center [563, 374] width 485 height 313
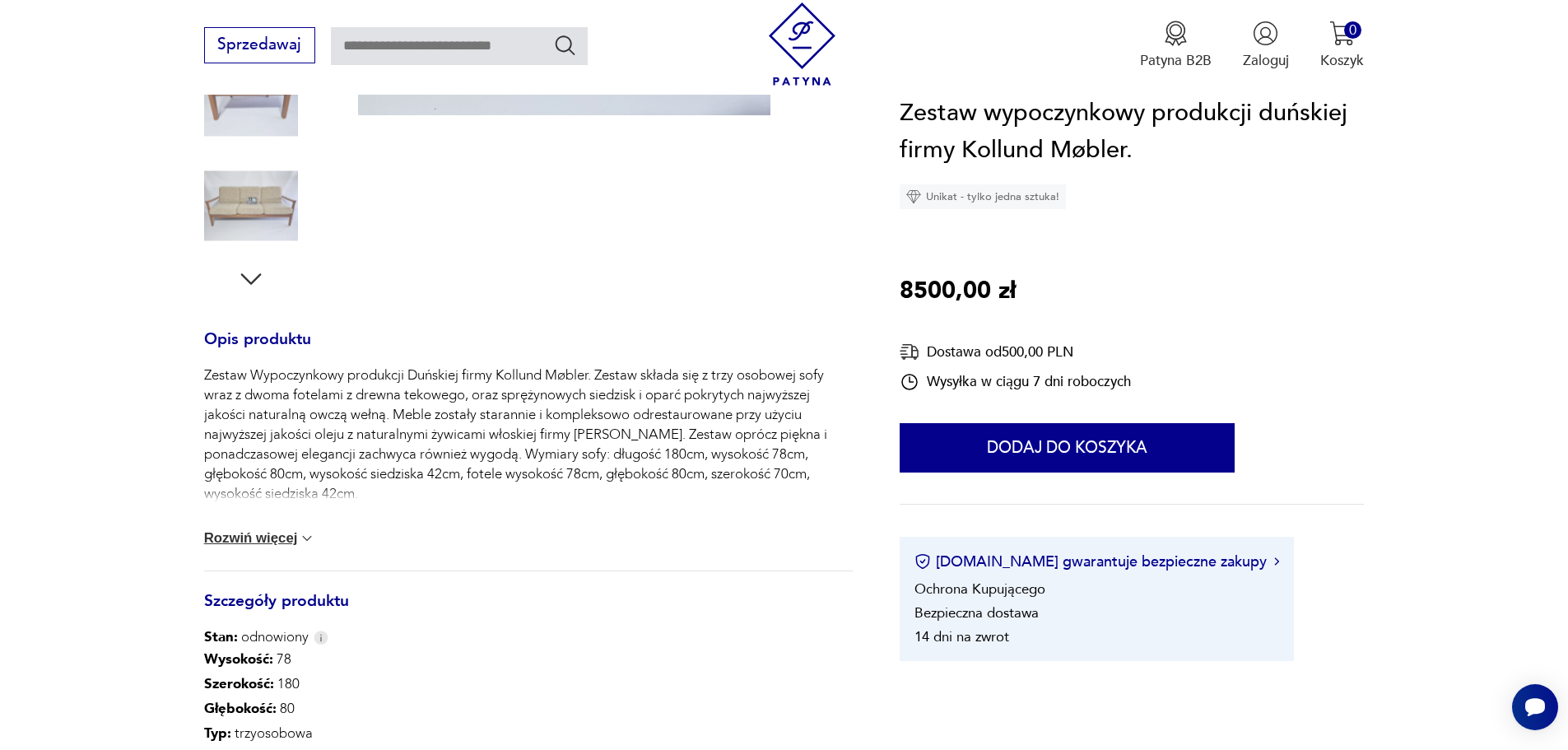
scroll to position [0, 0]
